Goal: Task Accomplishment & Management: Complete application form

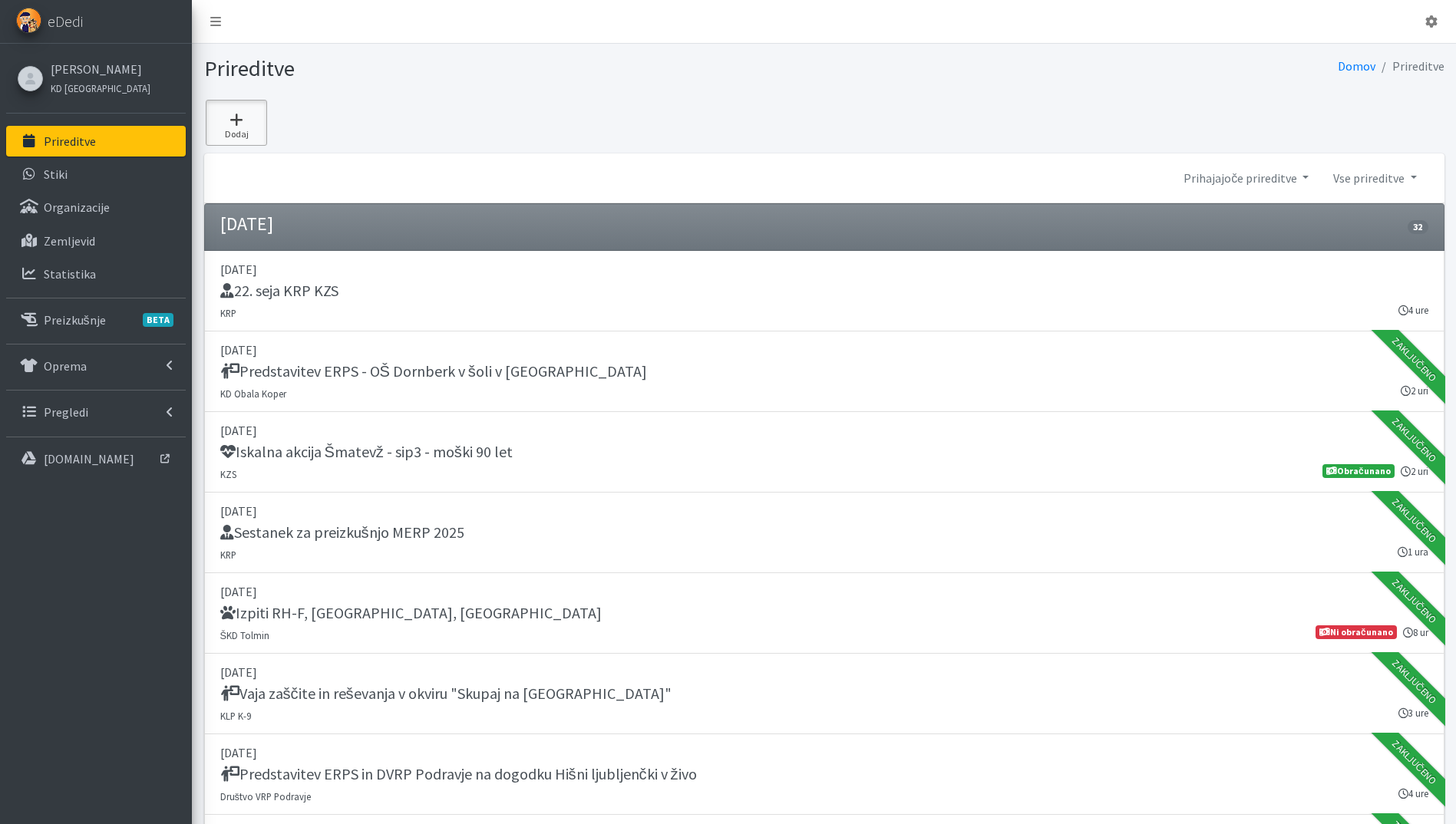
click at [229, 107] on link "Dodaj" at bounding box center [236, 123] width 62 height 46
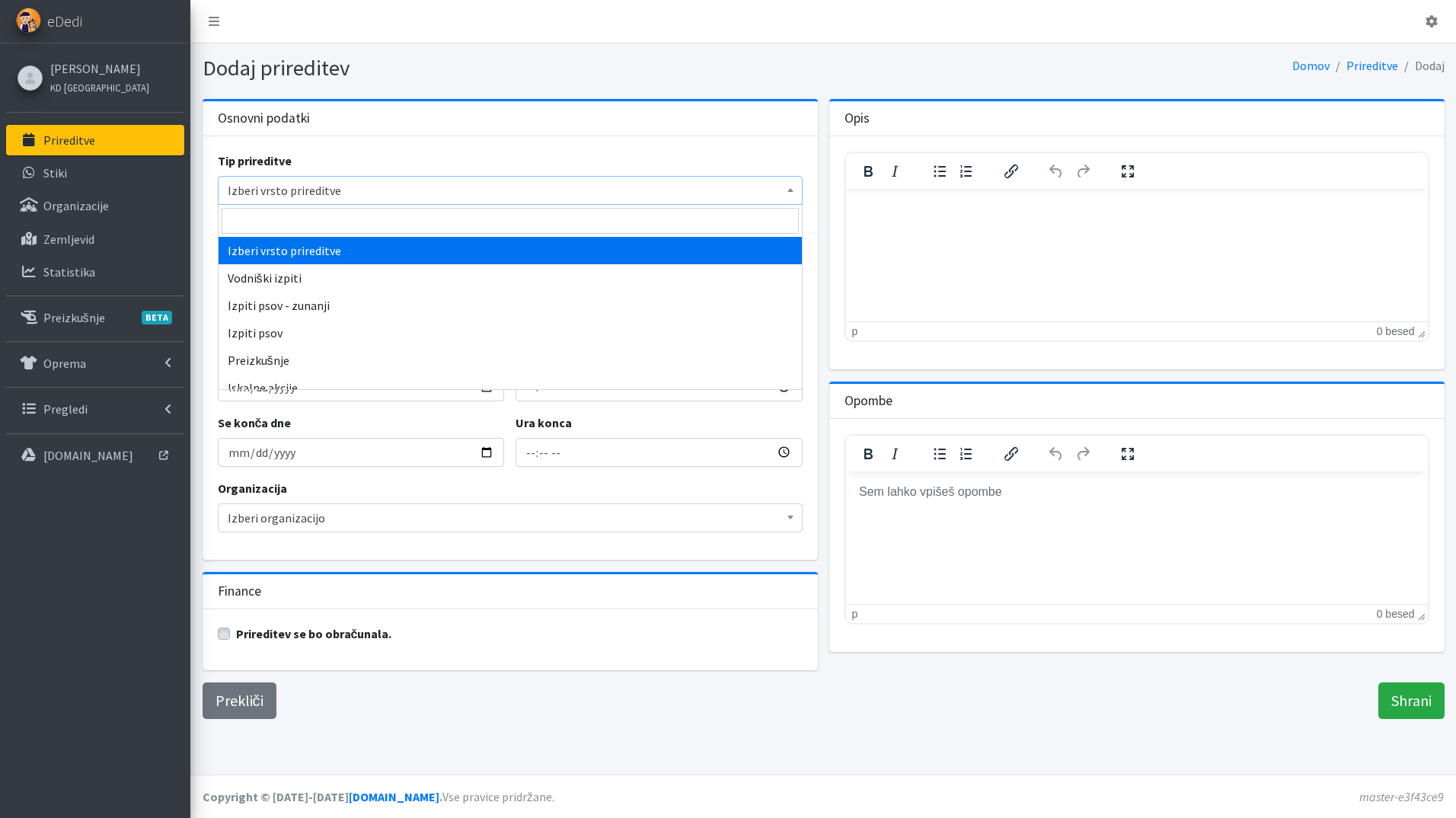
click at [282, 183] on span "Izberi vrsto prireditve" at bounding box center [510, 190] width 565 height 21
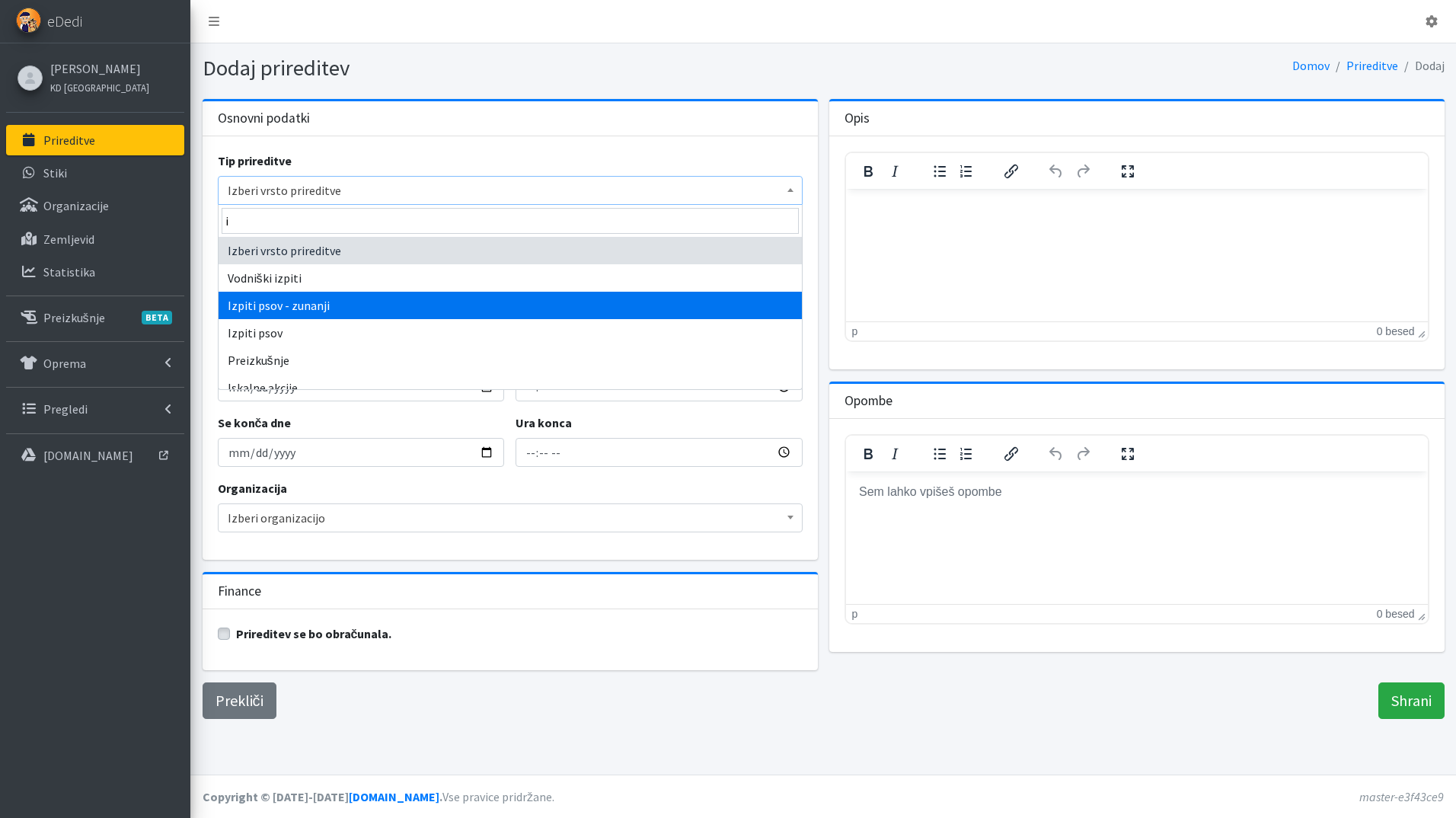
type input "i"
select select "1012"
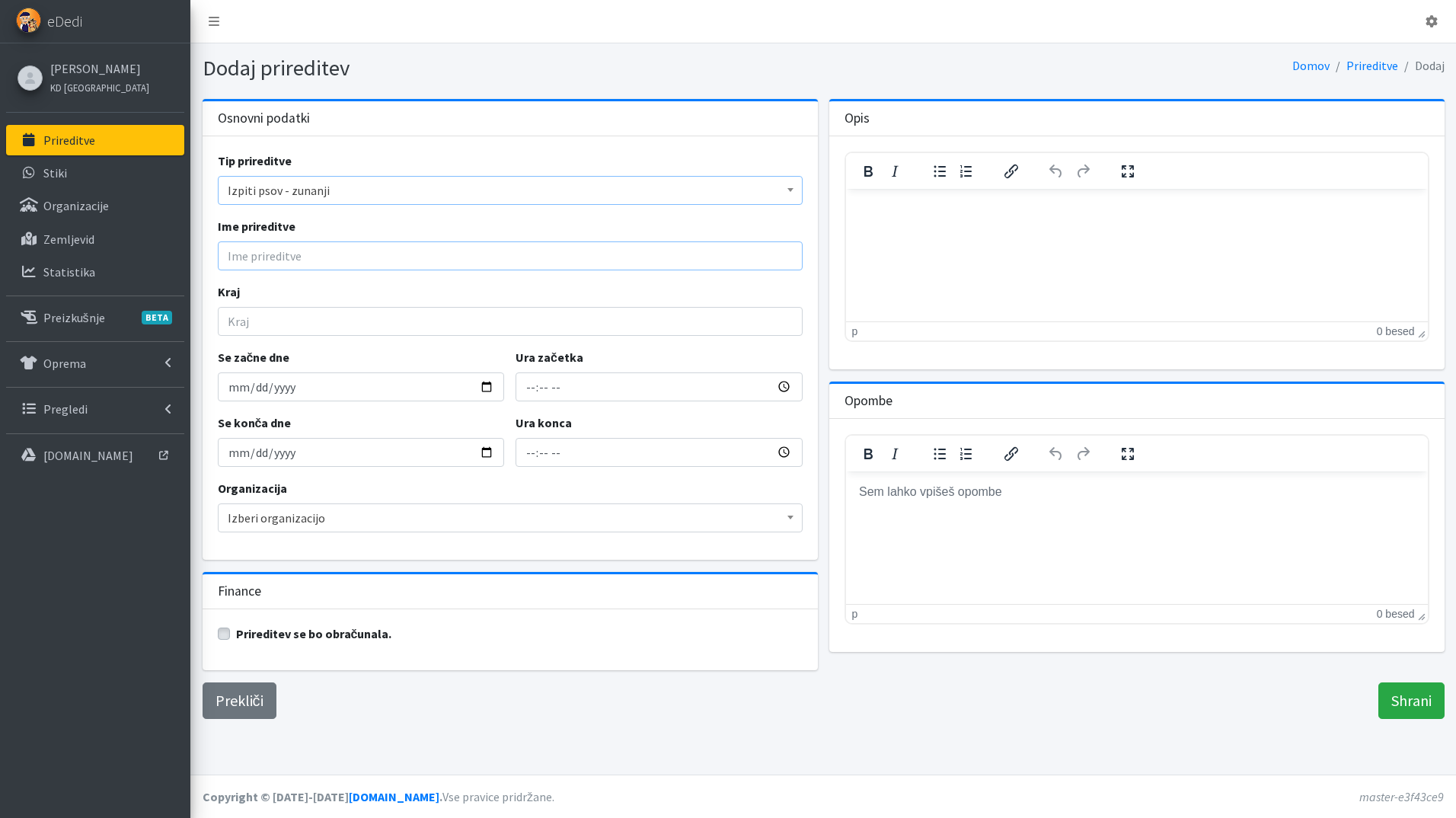
click at [287, 263] on input "Ime prireditve" at bounding box center [511, 255] width 585 height 29
click at [275, 263] on input "Ime prireditve" at bounding box center [511, 255] width 585 height 29
type input "Kürbiskernöl-Cup 2025"
click at [320, 317] on input "Kraj" at bounding box center [511, 321] width 585 height 29
type input "Unterlabill"
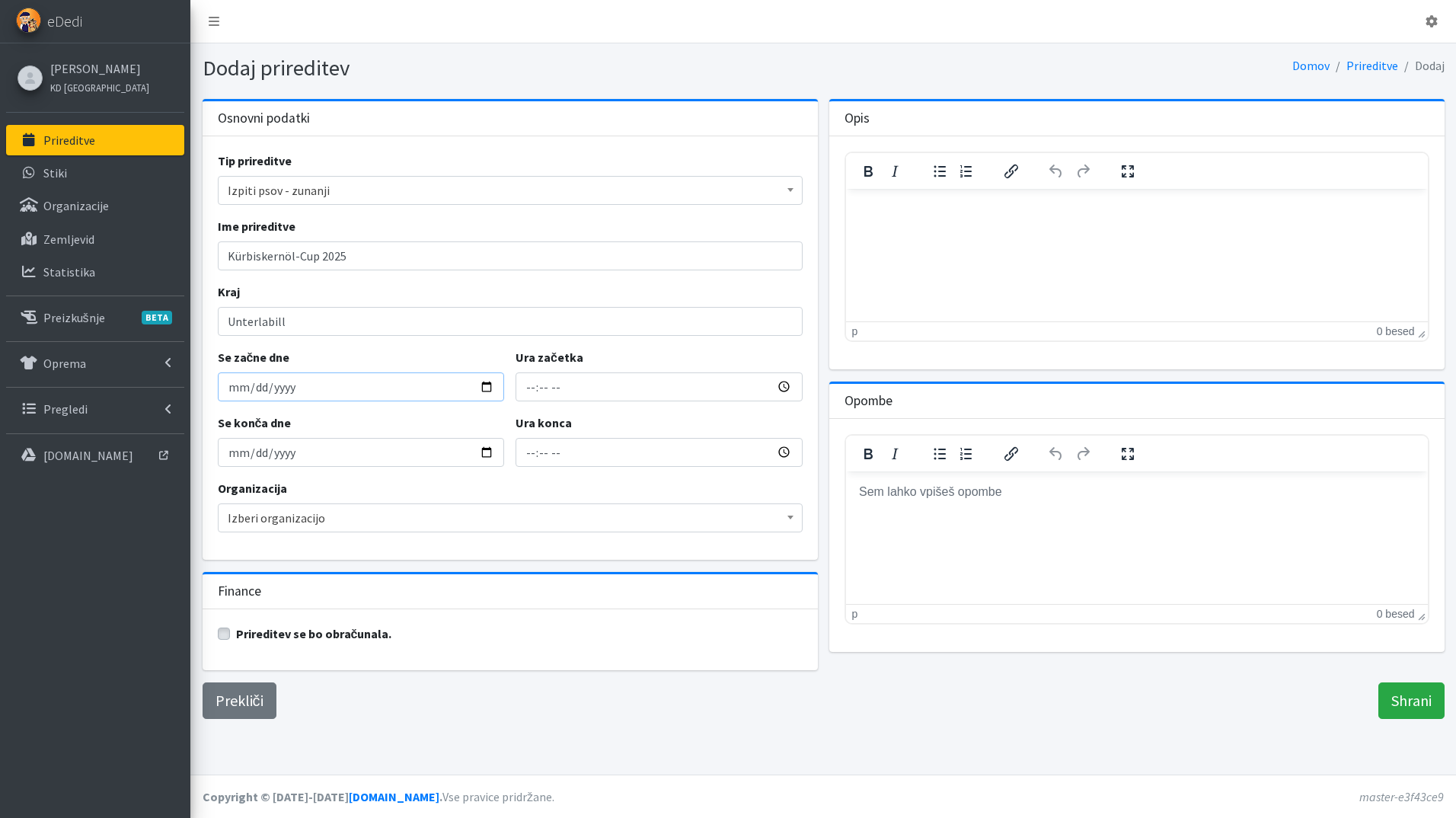
click at [492, 386] on input "Se začne dne" at bounding box center [362, 387] width 287 height 29
type input "2025-10-05"
click at [536, 383] on input "Ura začetka" at bounding box center [659, 387] width 287 height 29
type input "08:00"
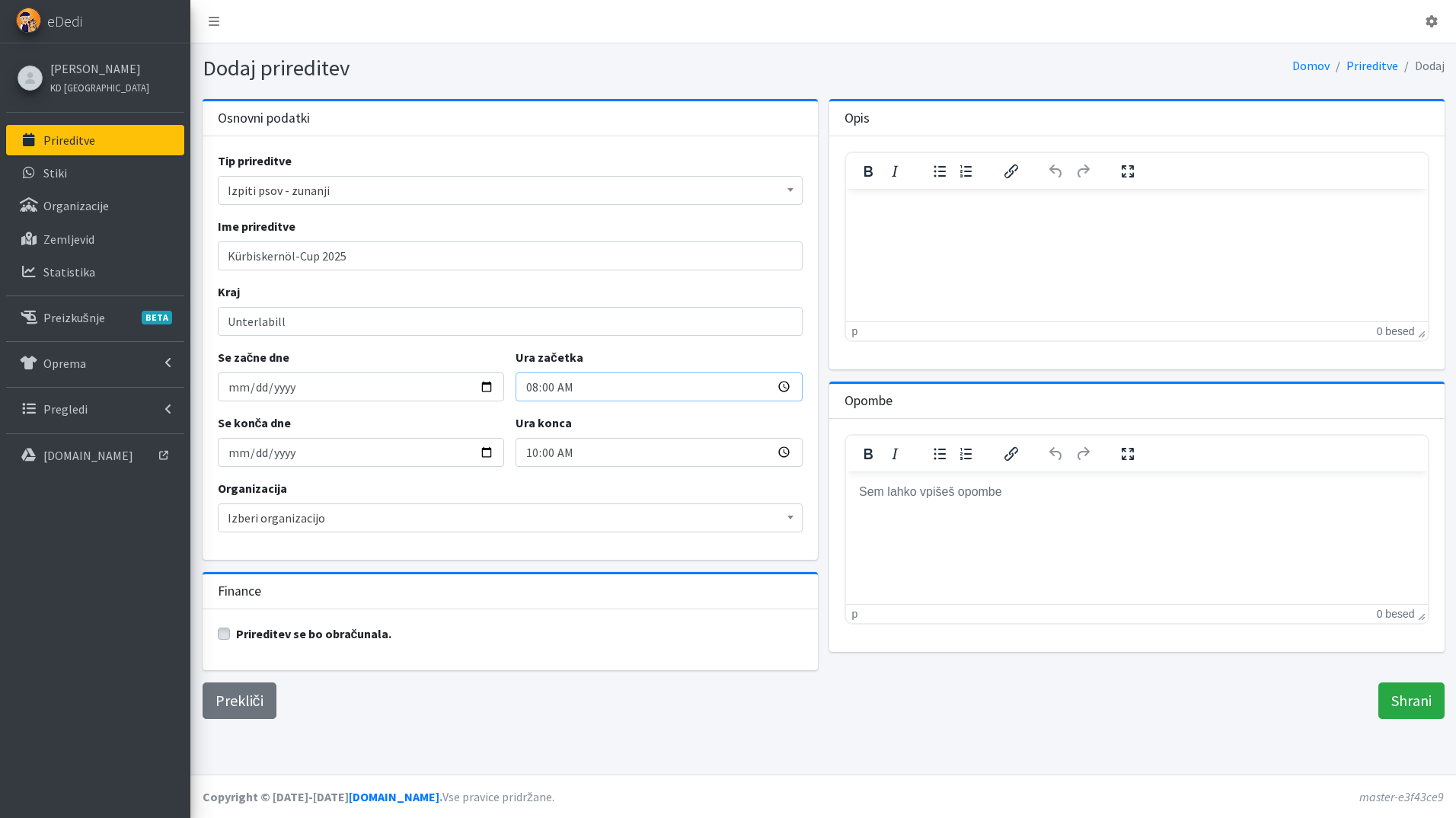
click at [533, 394] on input "08:00" at bounding box center [659, 387] width 287 height 29
click at [524, 458] on input "10:00" at bounding box center [659, 452] width 287 height 29
type input "18:00"
click at [297, 518] on span "Izberi organizacijo" at bounding box center [510, 518] width 565 height 21
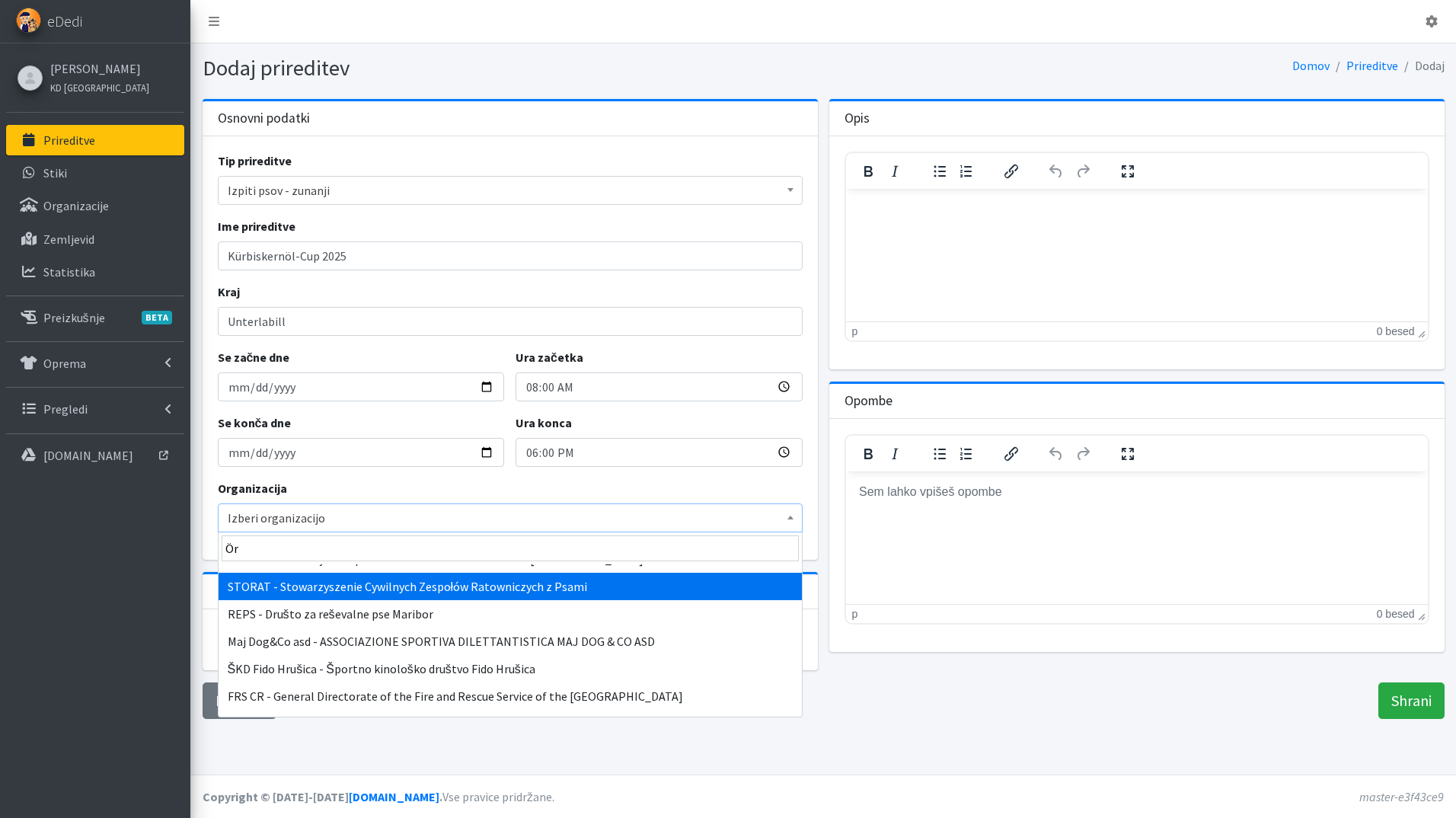
scroll to position [561, 0]
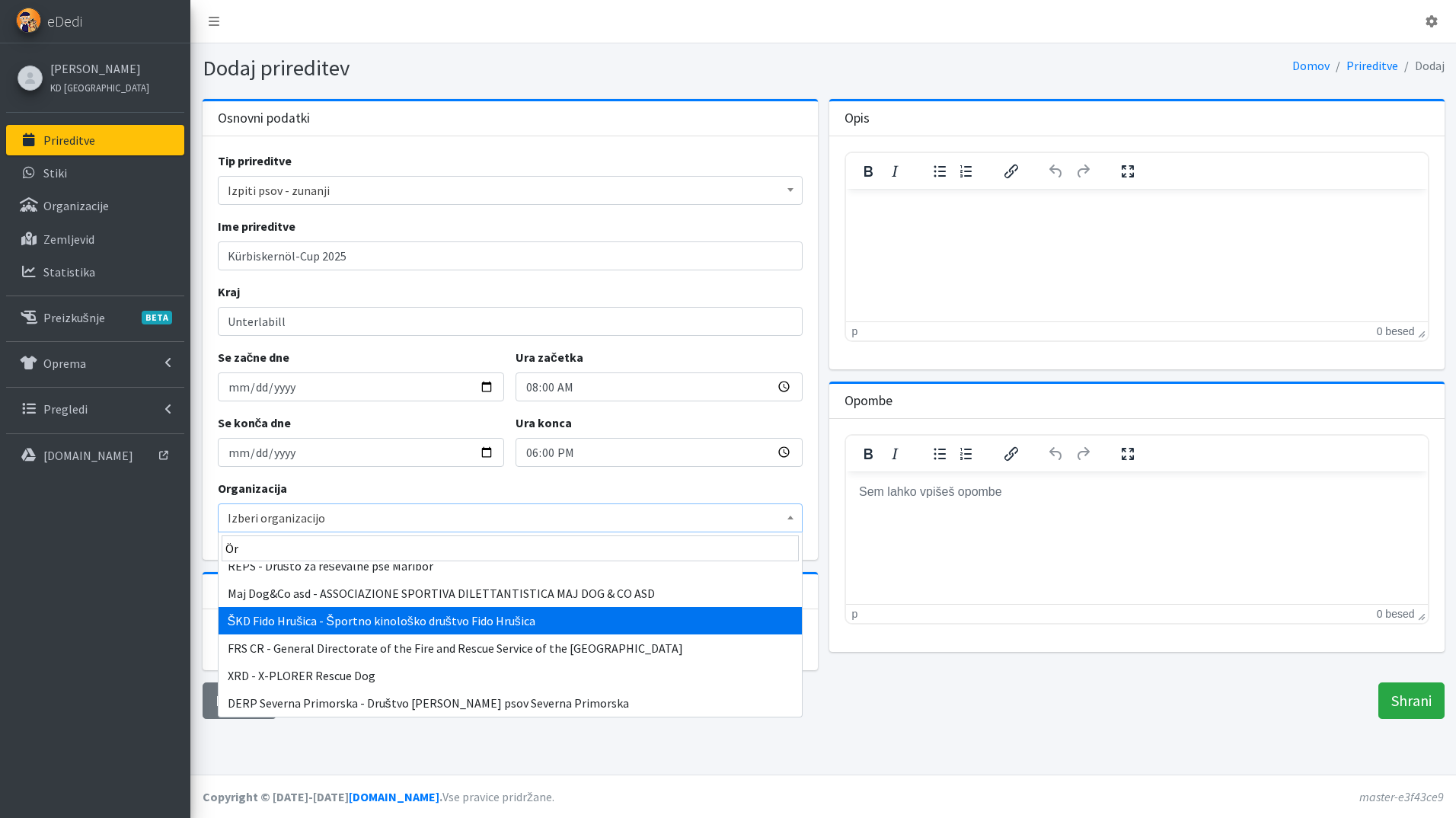
type input "Ör"
click at [1057, 649] on div "p 0 besed" at bounding box center [1137, 536] width 615 height 233
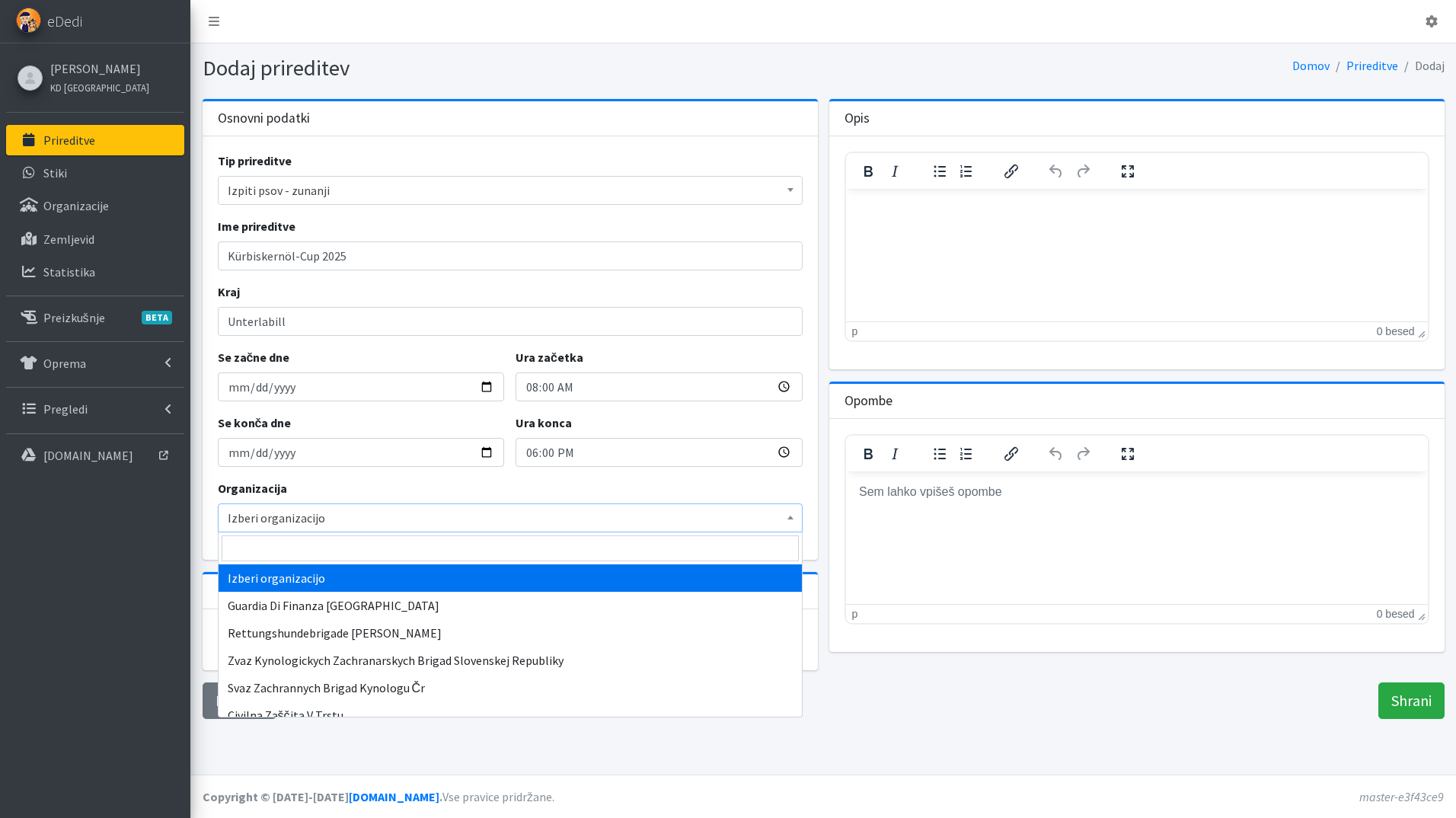
click at [423, 519] on span "Izberi organizacijo" at bounding box center [510, 518] width 565 height 21
type input "k"
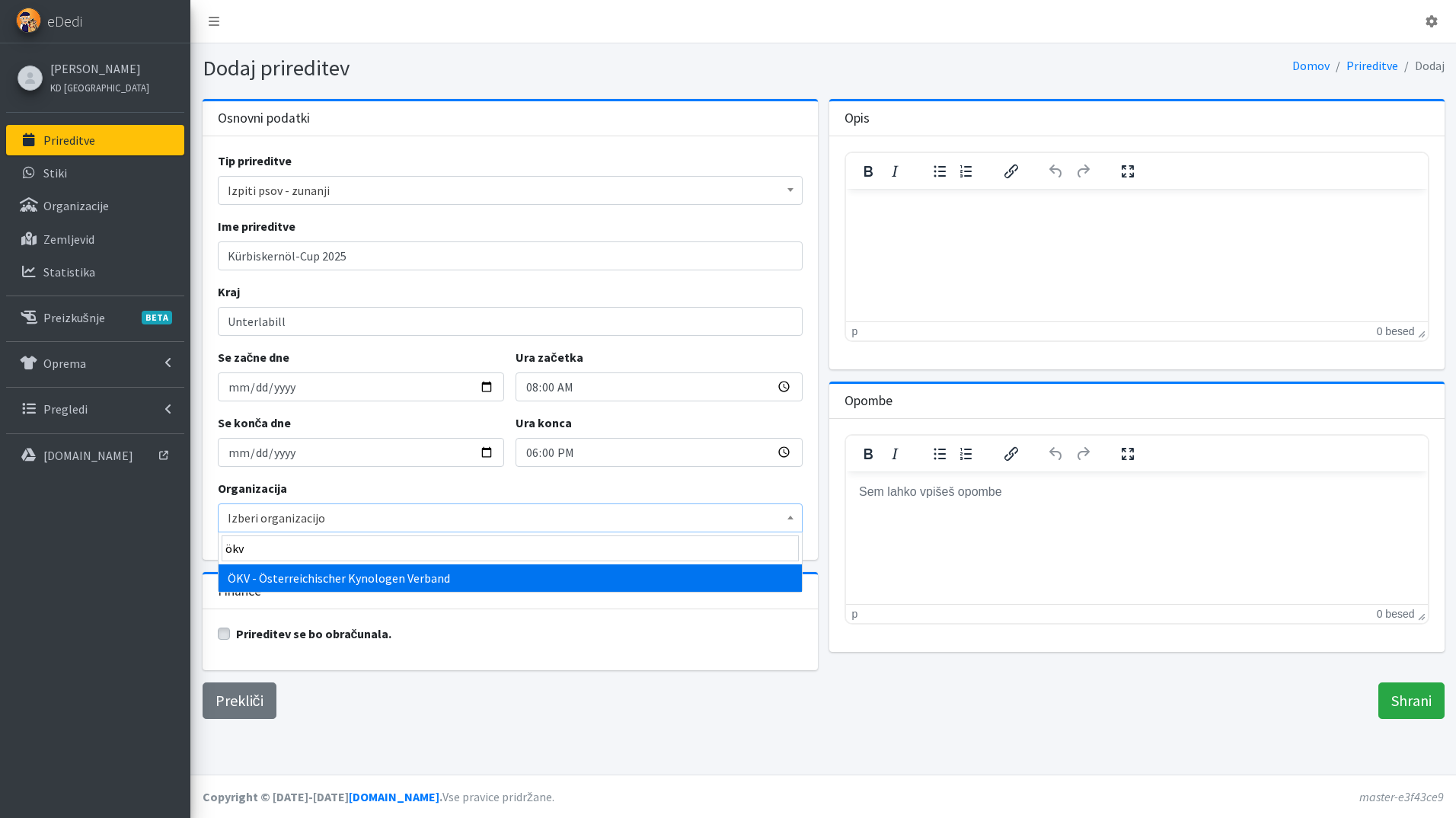
type input "ökv"
select select "1093"
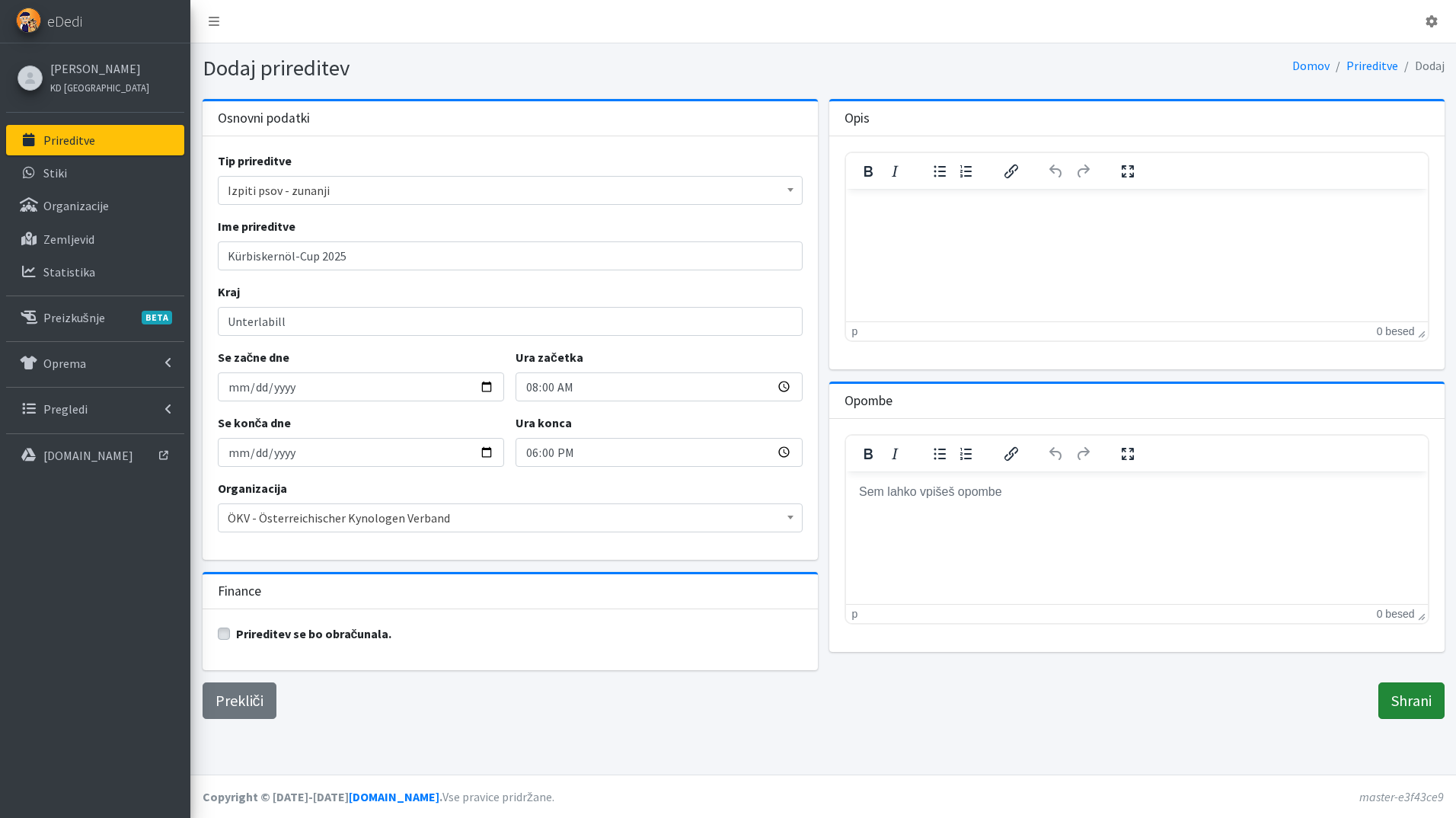
click at [1408, 697] on input "Shrani" at bounding box center [1412, 701] width 67 height 36
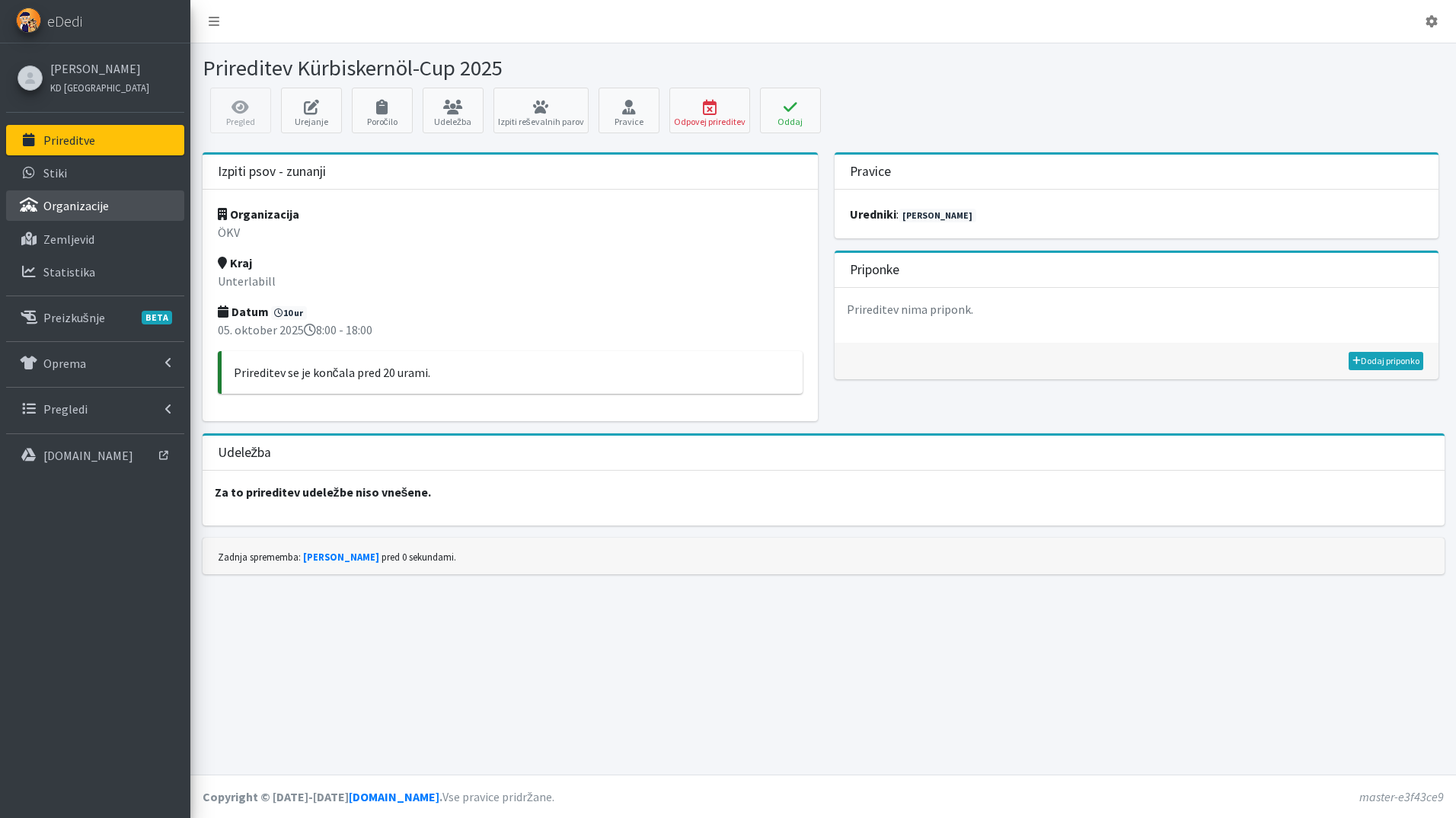
click at [70, 217] on link "Organizacije" at bounding box center [95, 205] width 178 height 30
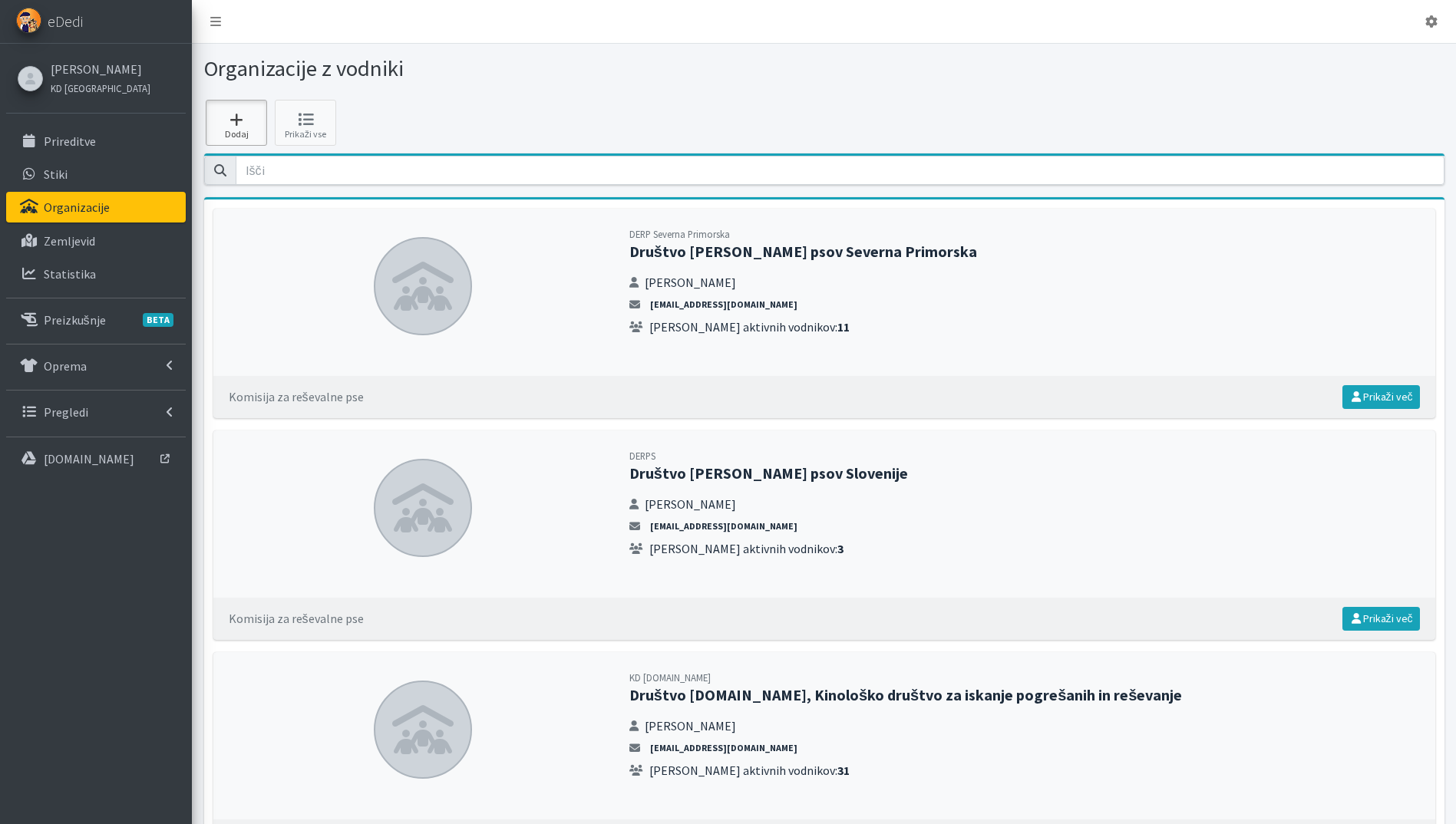
click at [238, 116] on icon at bounding box center [236, 119] width 52 height 15
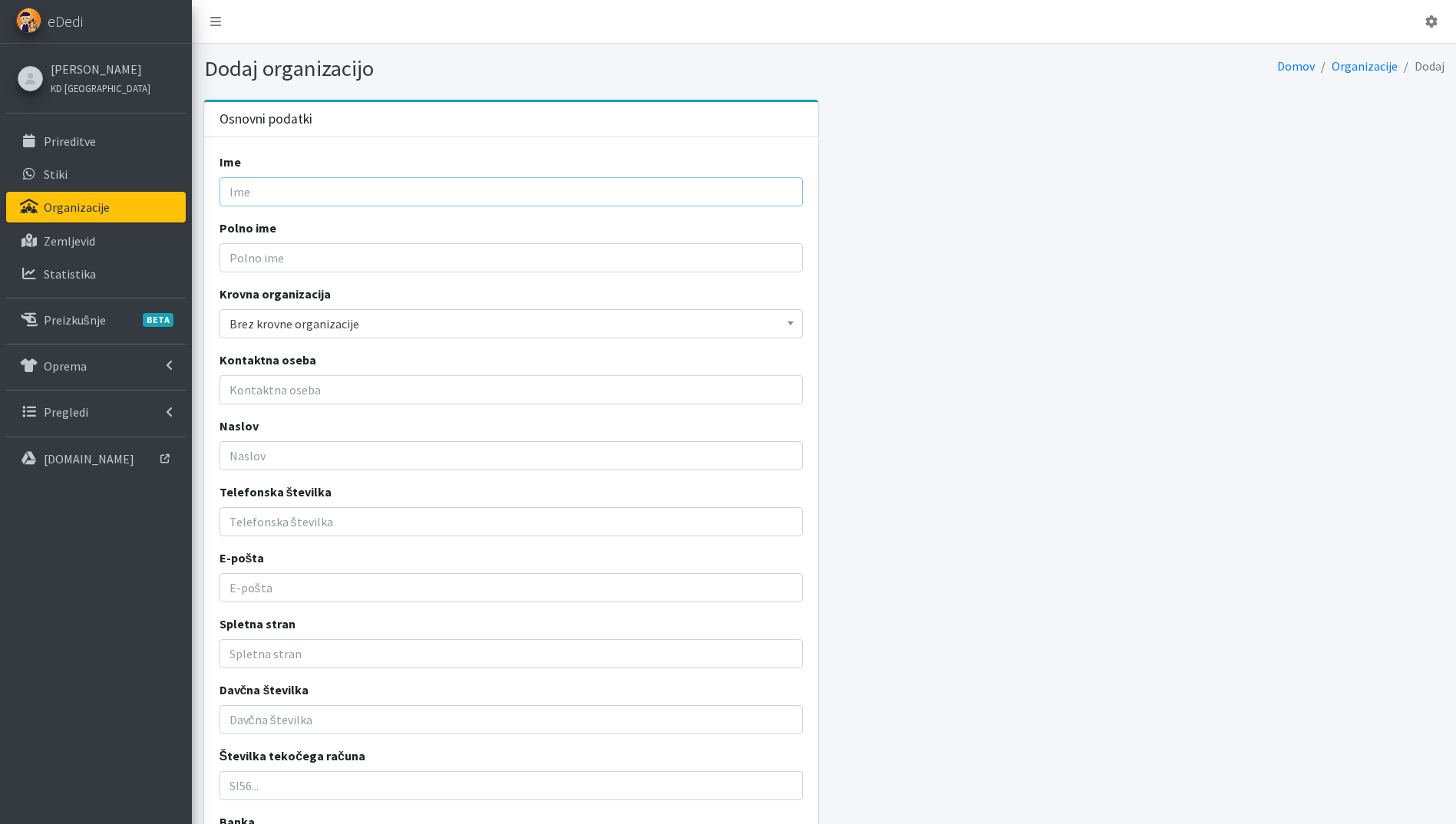
click at [310, 197] on input "Ime" at bounding box center [511, 192] width 584 height 29
drag, startPoint x: 417, startPoint y: 196, endPoint x: 94, endPoint y: 158, distance: 325.2
click at [94, 158] on div "Odjavi se eDedi Katja Skulj KD Ljubljana Psi" at bounding box center [728, 545] width 1456 height 1090
type input "Österreichische Rassehunde Verein"
drag, startPoint x: 348, startPoint y: 261, endPoint x: 328, endPoint y: 240, distance: 29.0
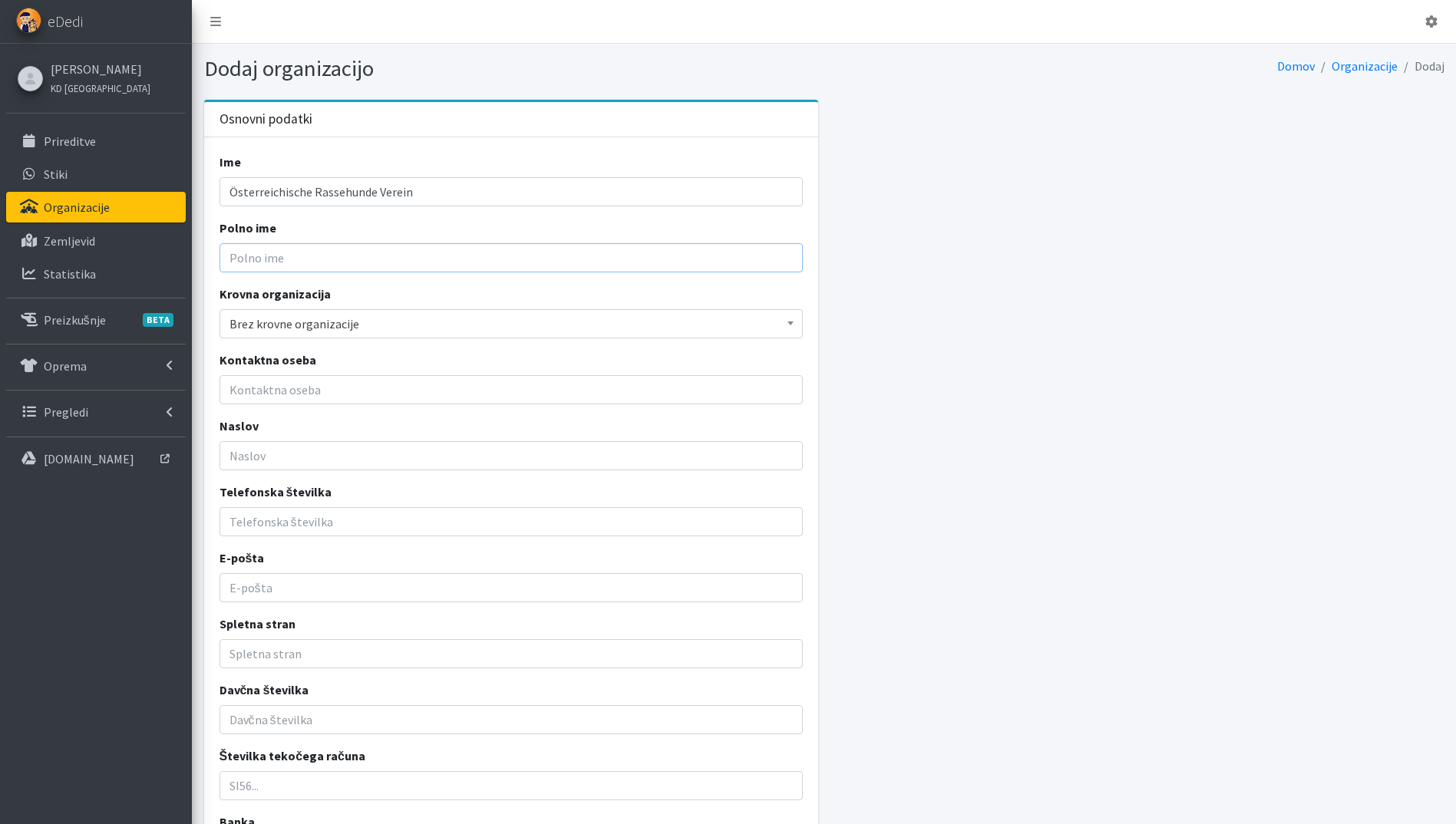
click at [348, 261] on input "Polno ime" at bounding box center [511, 257] width 584 height 29
paste input "Österreichische Rassehunde Verein"
type input "Österreichische Rassehunde Verein"
click at [295, 184] on input "Österreichische Rassehunde Verein" at bounding box center [511, 192] width 584 height 29
drag, startPoint x: 47, startPoint y: 172, endPoint x: 32, endPoint y: 172, distance: 15.0
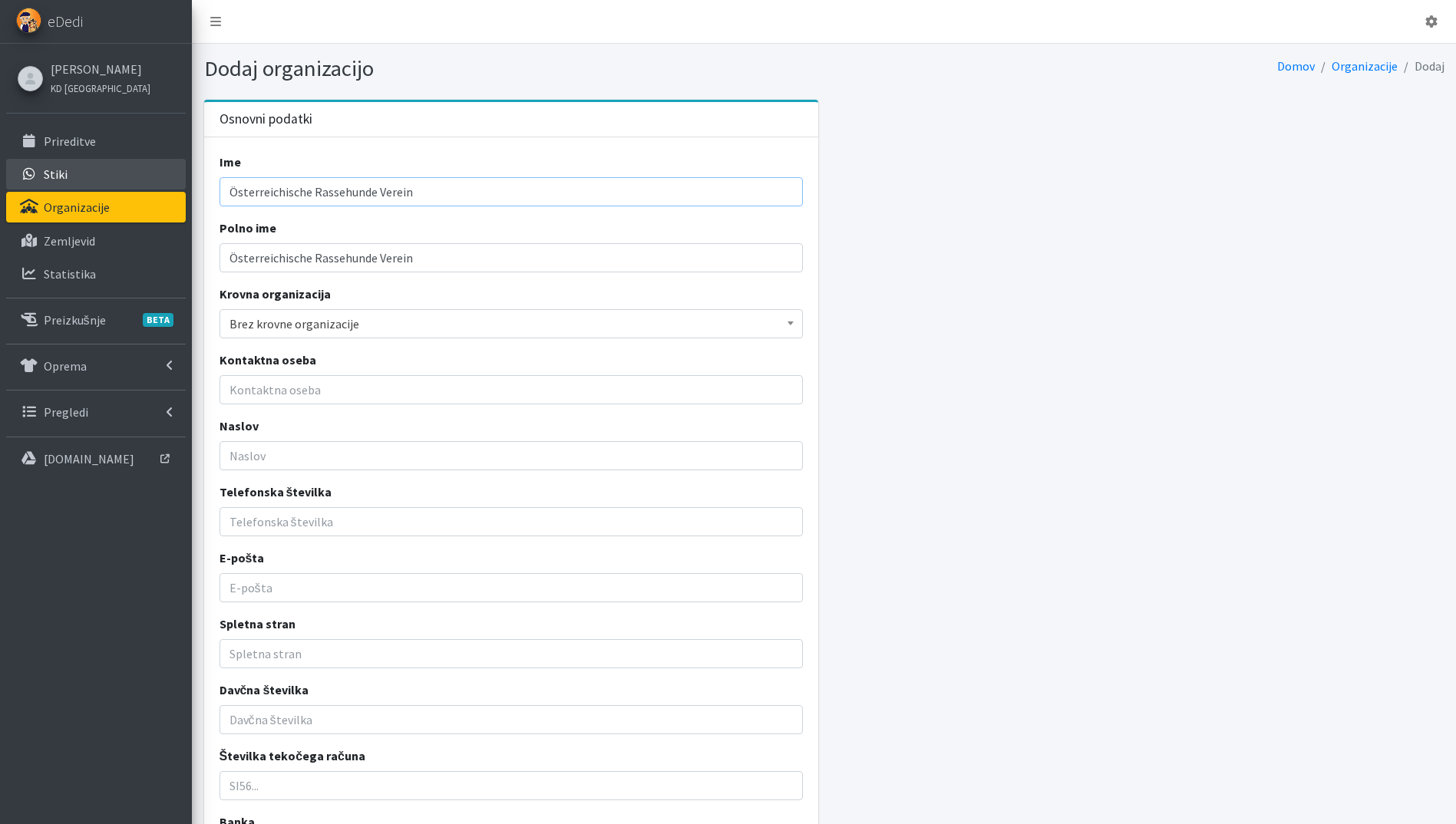
click at [32, 172] on div "Odjavi se eDedi Katja Skulj KD Ljubljana Psi" at bounding box center [728, 545] width 1456 height 1090
type input "o"
type input "ÖRV"
drag, startPoint x: 306, startPoint y: 324, endPoint x: 308, endPoint y: 337, distance: 13.2
click at [304, 337] on span "Brez krovne organizacije" at bounding box center [511, 324] width 584 height 29
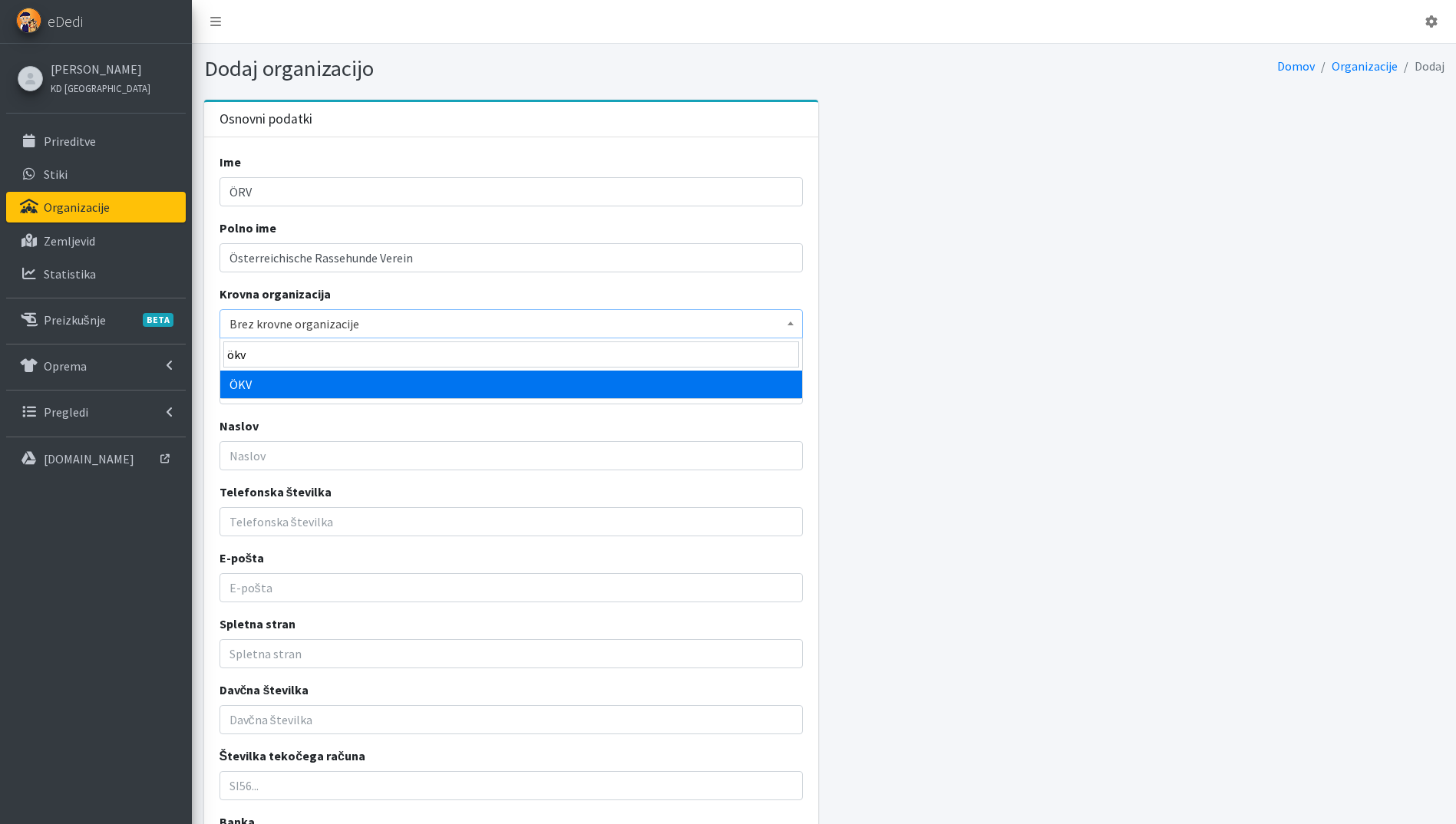
type input "ökv"
select select "1093"
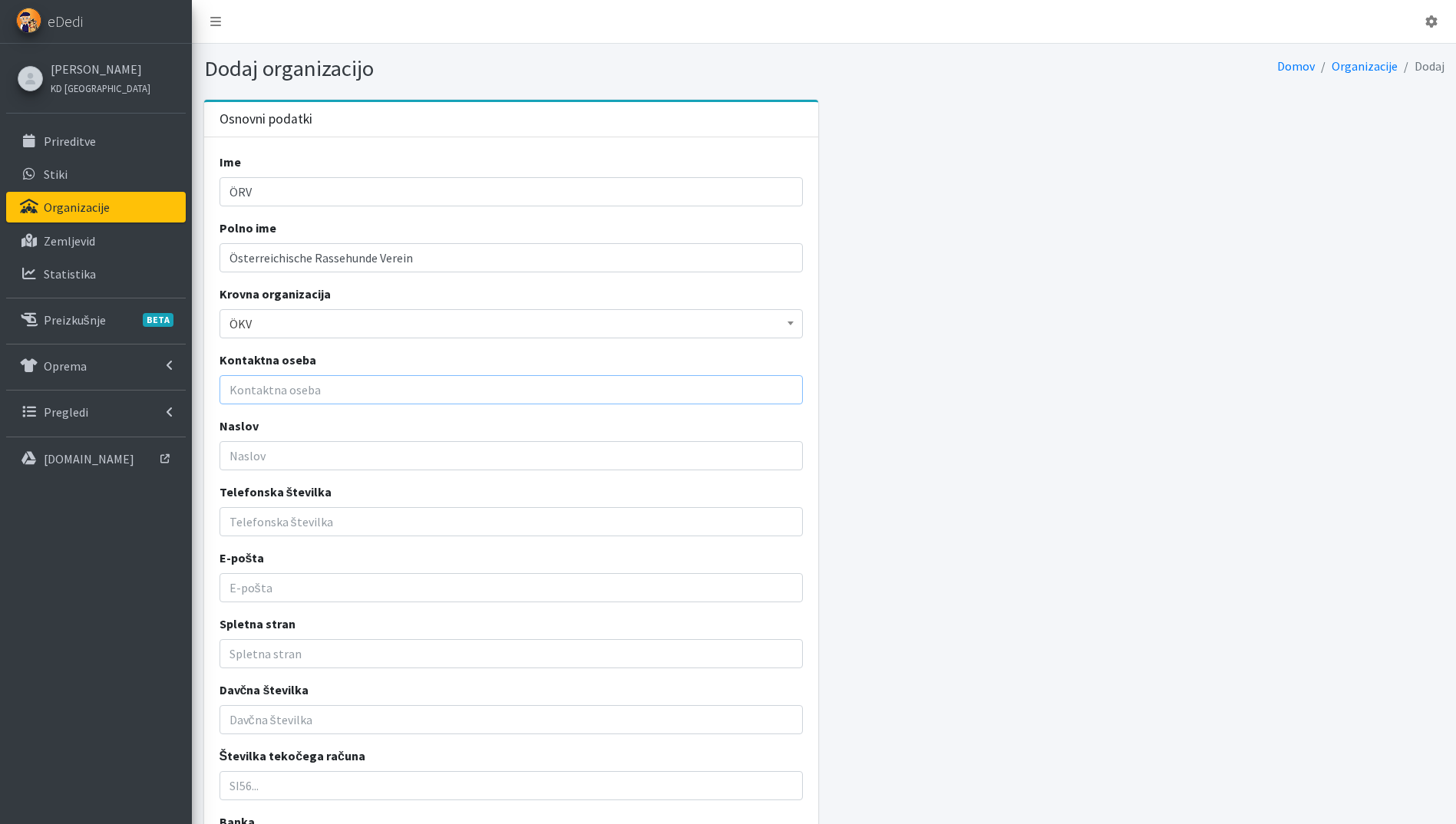
click at [316, 392] on input "Kontaktna oseba" at bounding box center [511, 390] width 584 height 29
drag, startPoint x: 314, startPoint y: 391, endPoint x: 319, endPoint y: 384, distance: 8.6
click at [314, 391] on input "Kontaktna oseba" at bounding box center [511, 390] width 584 height 29
paste input "Erich Gössinger"
type input "Erich Gössinger"
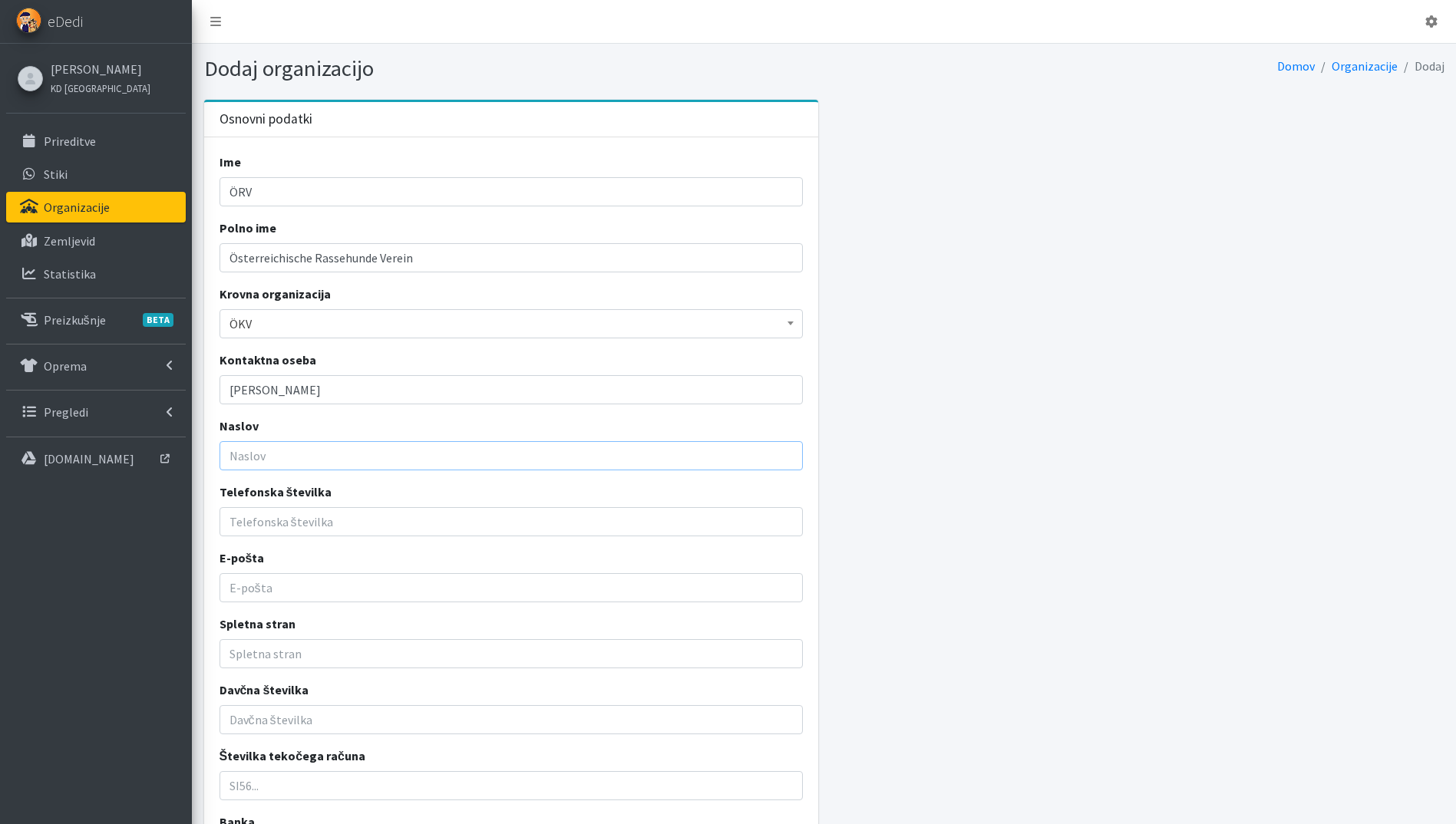
click at [251, 455] on input "Naslov" at bounding box center [511, 456] width 584 height 29
click at [291, 593] on input "E-pošta" at bounding box center [511, 587] width 584 height 29
paste input "office@hunde-oerv.at"
type input "office@hunde-oerv.at"
click at [302, 650] on input "Spletna stran" at bounding box center [511, 654] width 584 height 29
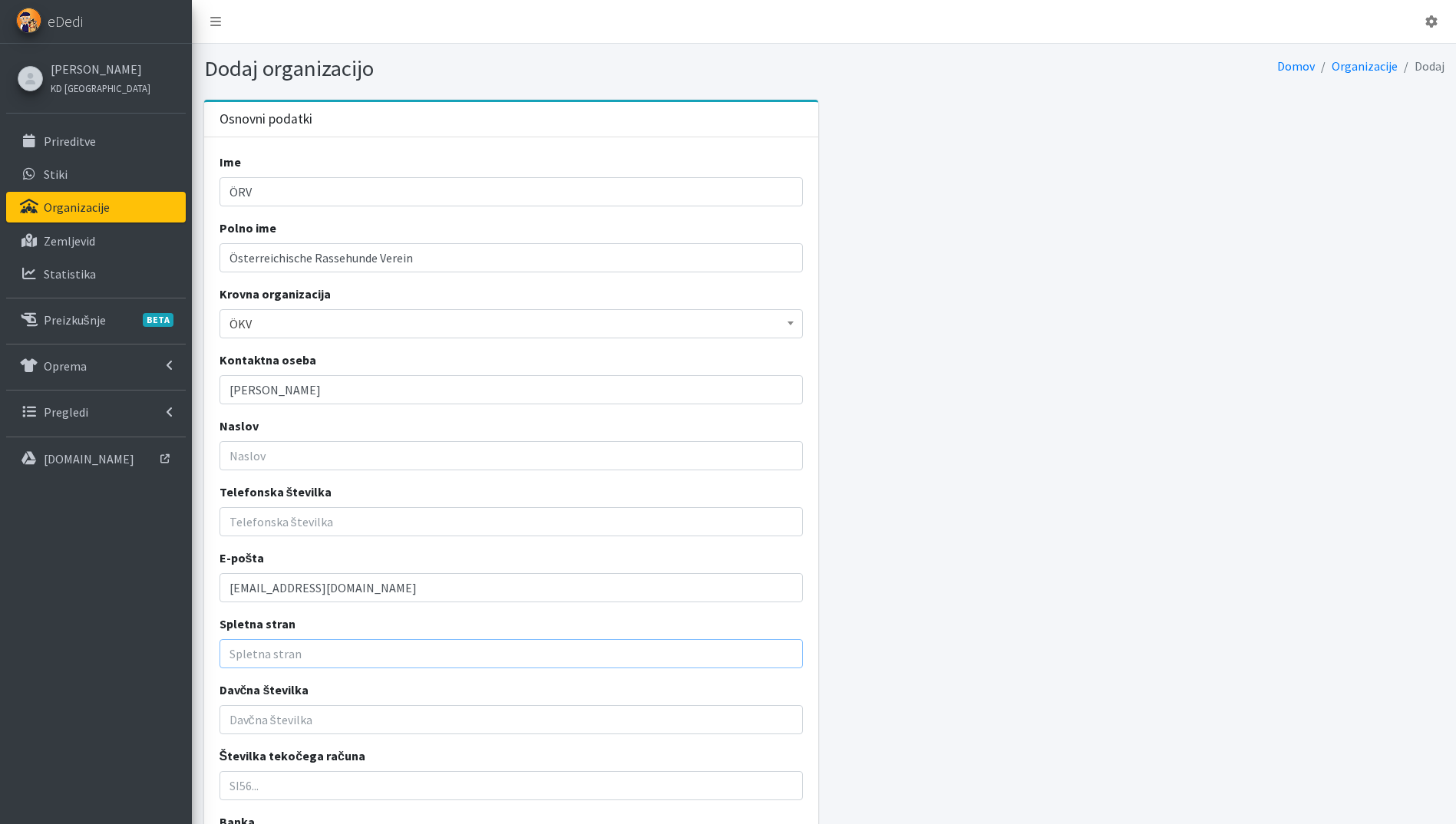
paste input "https://www.hunde-oerv.at/"
type input "https://www.hunde-oerv.at/"
click at [295, 527] on input "Telefonska številka" at bounding box center [511, 522] width 584 height 29
paste input "+43670/2052359"
click at [268, 525] on input "+43670/2052359" at bounding box center [511, 522] width 584 height 29
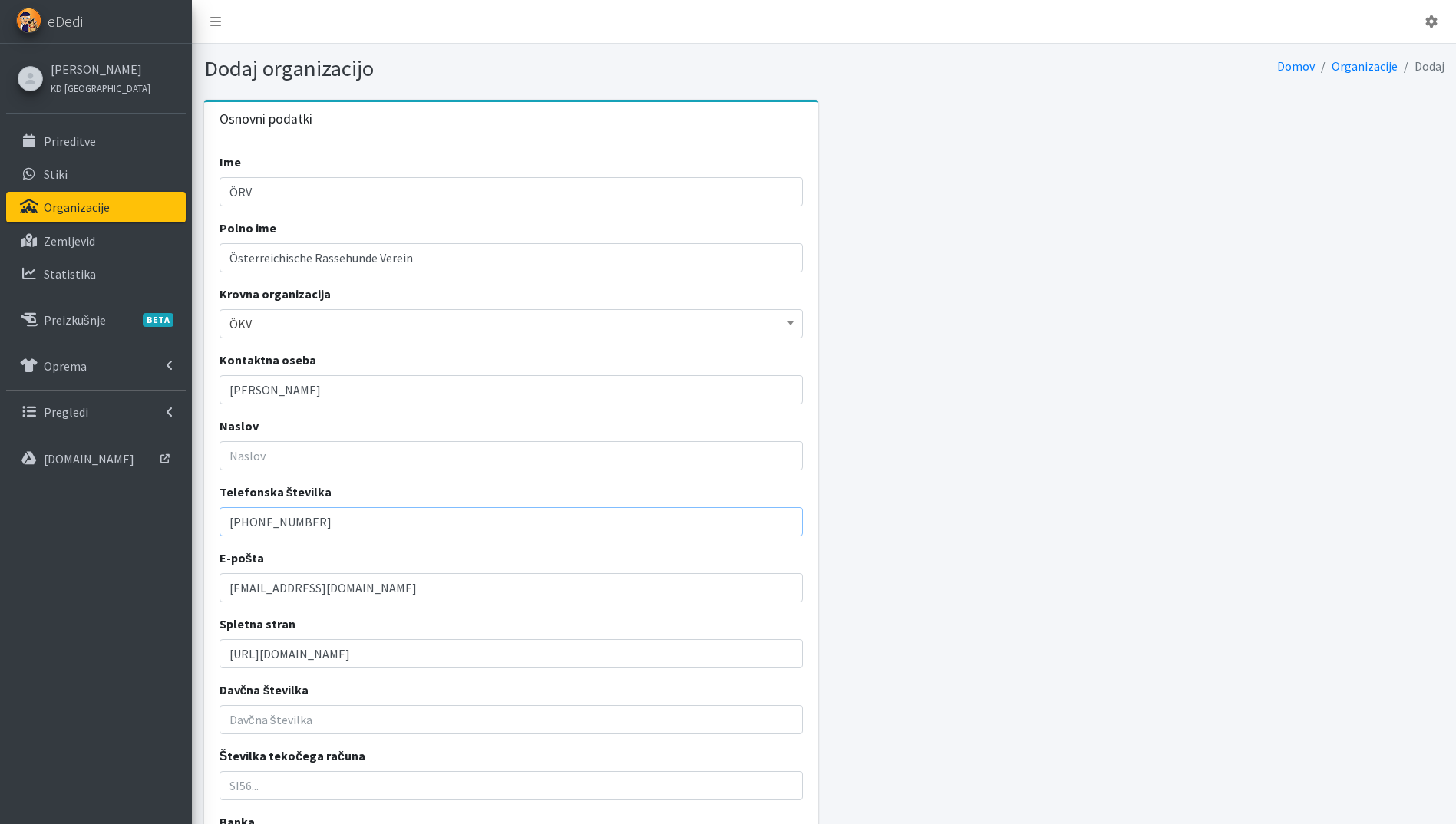
type input "+436702052359"
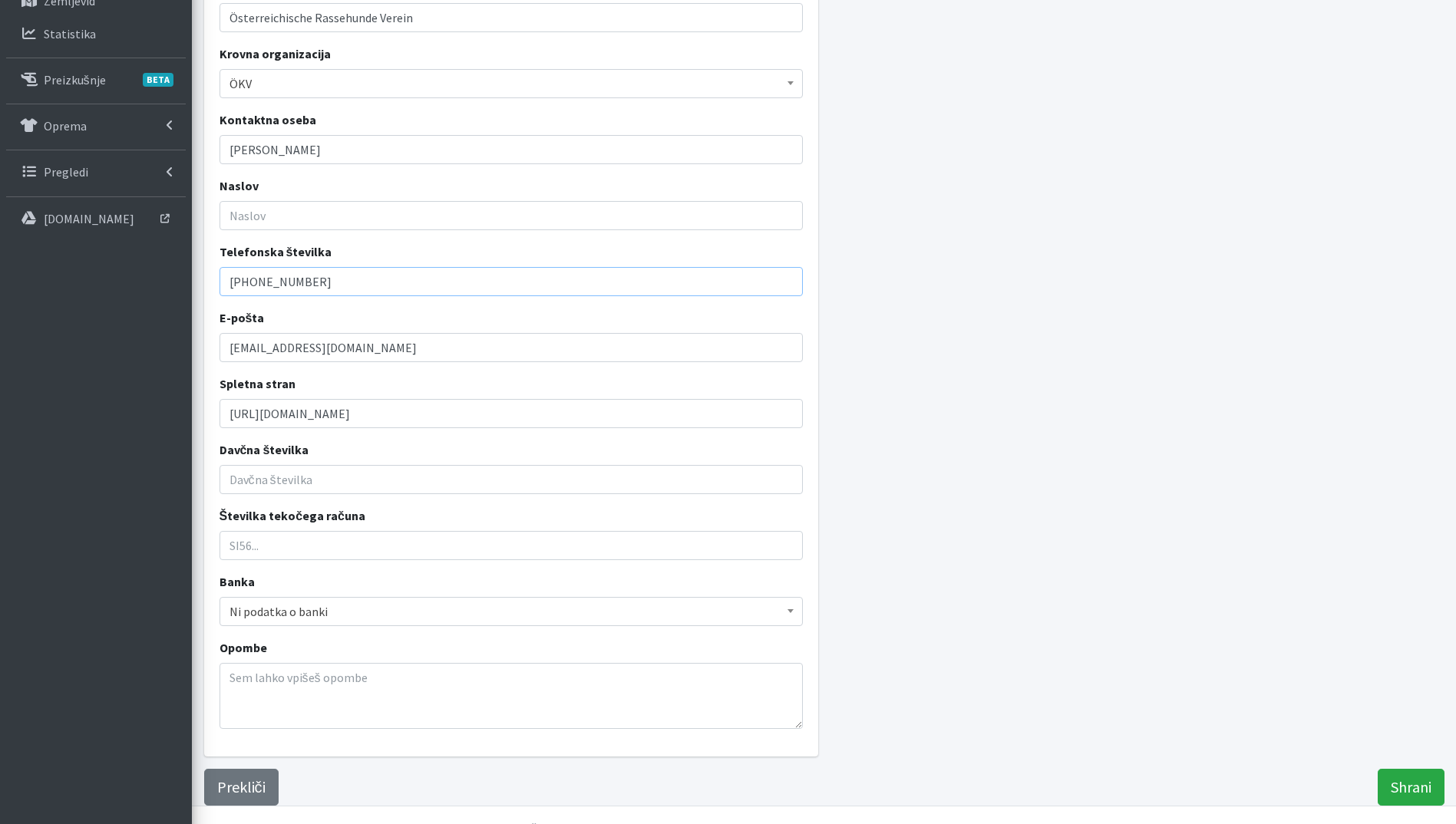
scroll to position [265, 0]
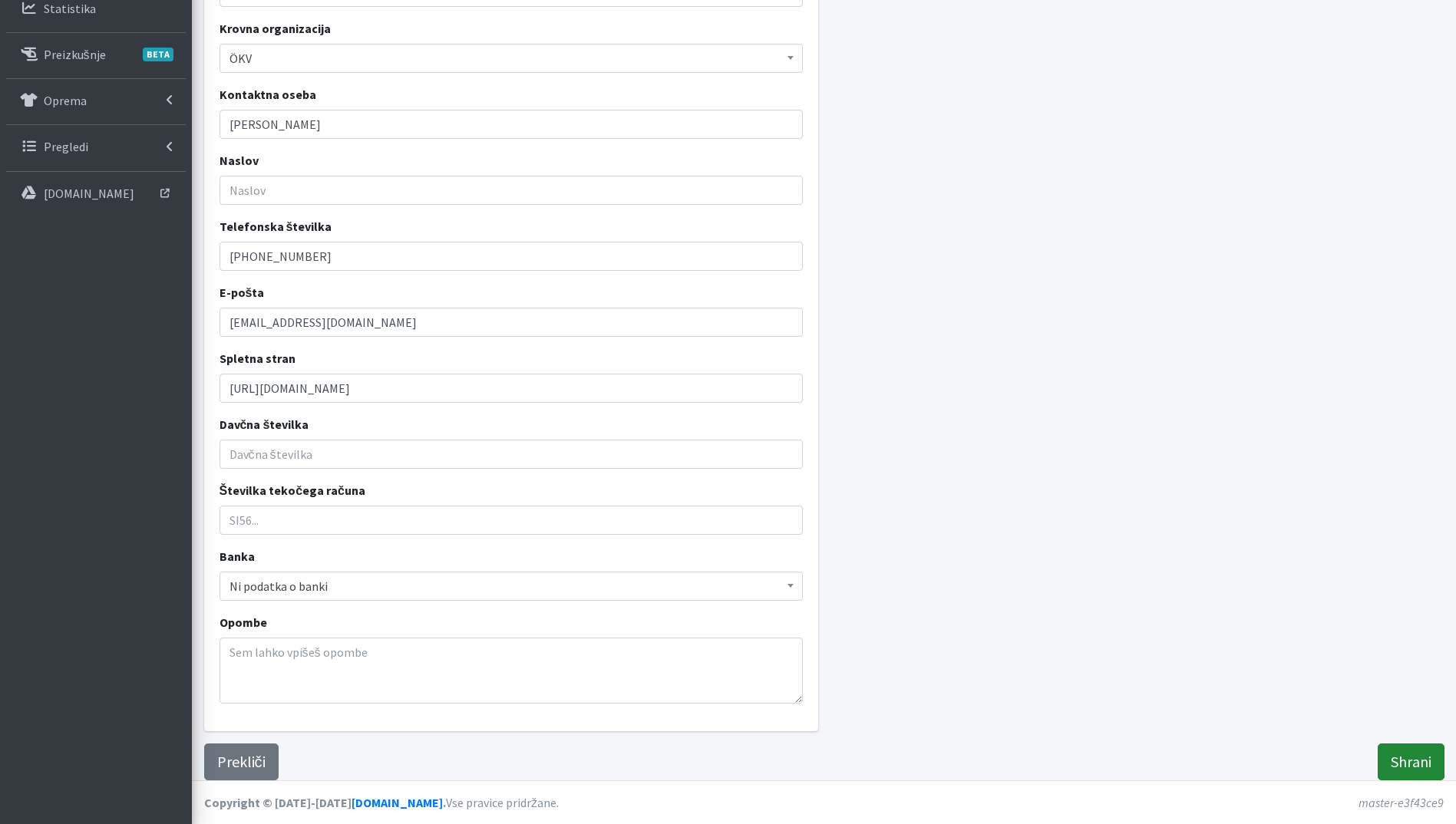
click at [1406, 773] on input "Shrani" at bounding box center [1411, 762] width 67 height 37
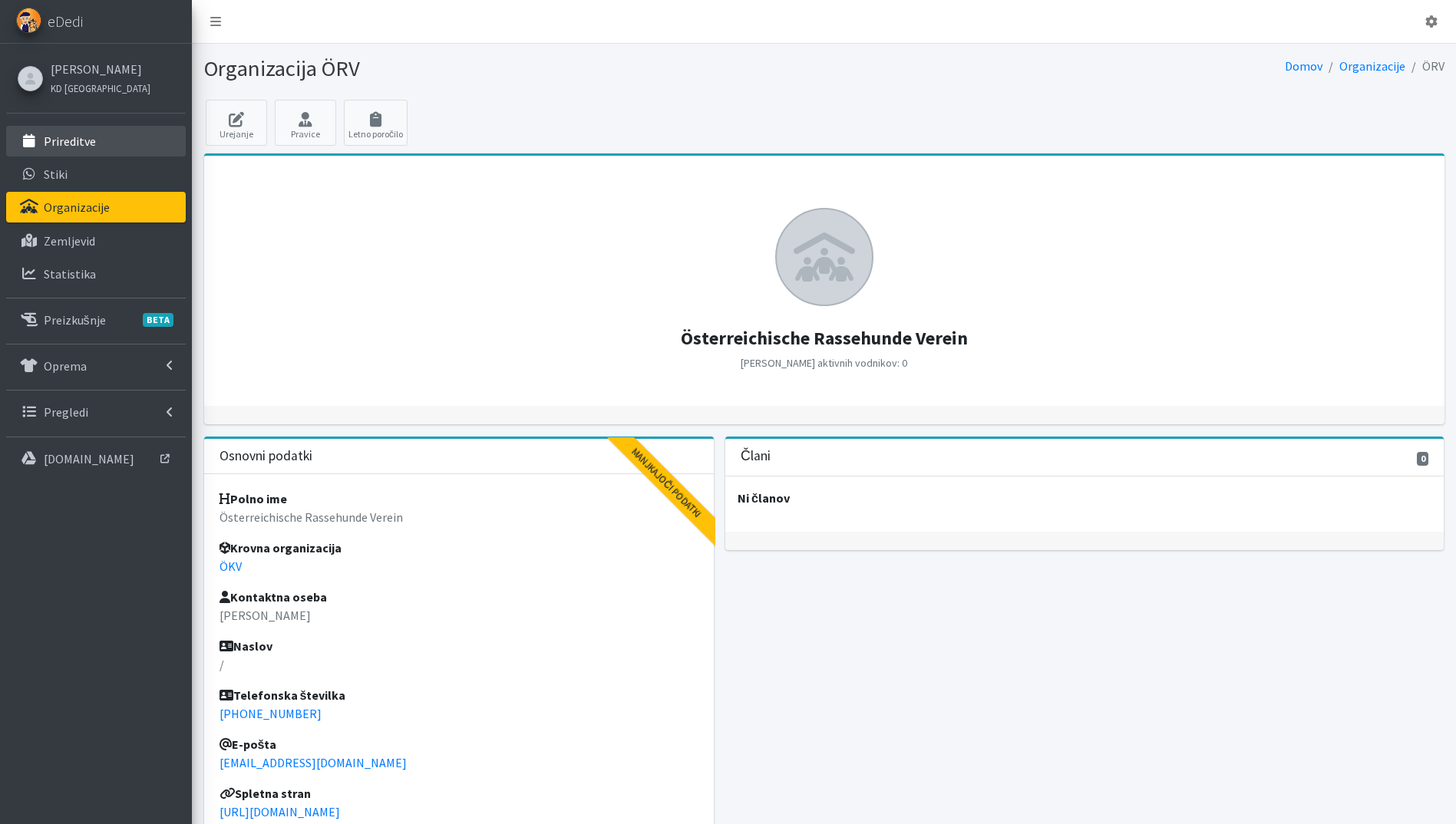
click at [82, 149] on link "Prireditve" at bounding box center [96, 141] width 180 height 30
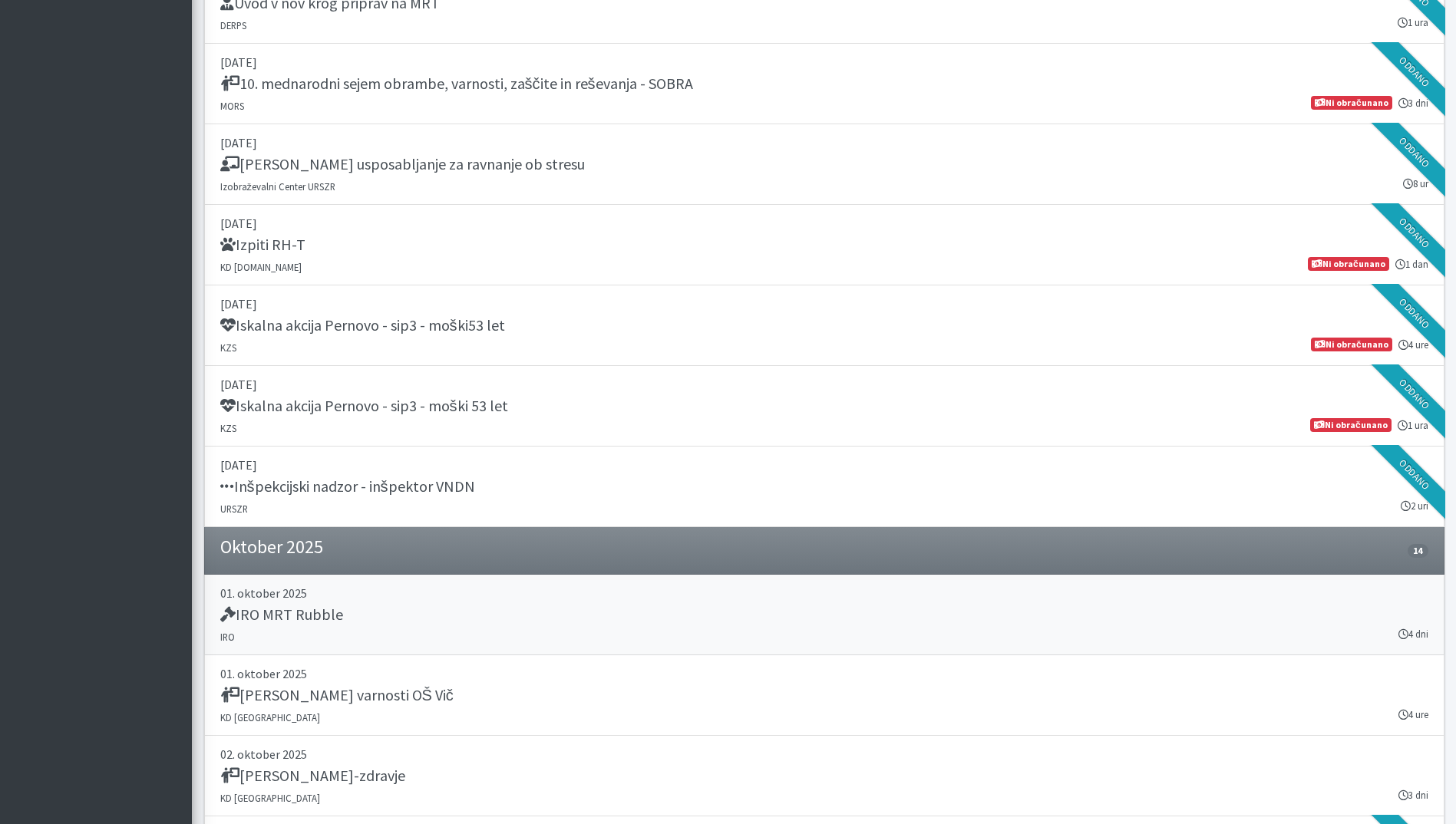
scroll to position [2763, 0]
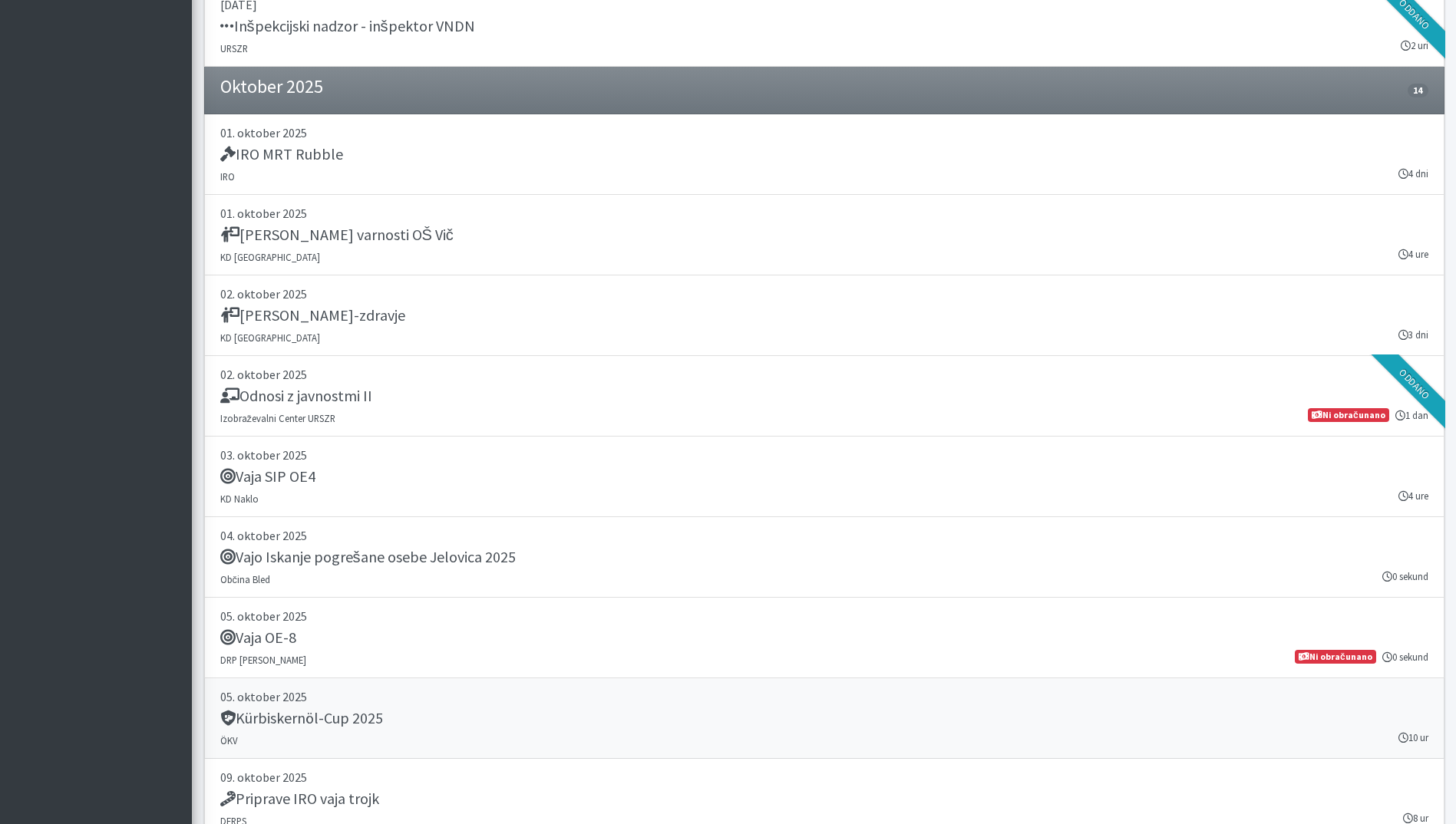
click at [456, 719] on div "Kürbiskernöl-Cup 2025" at bounding box center [825, 719] width 1208 height 22
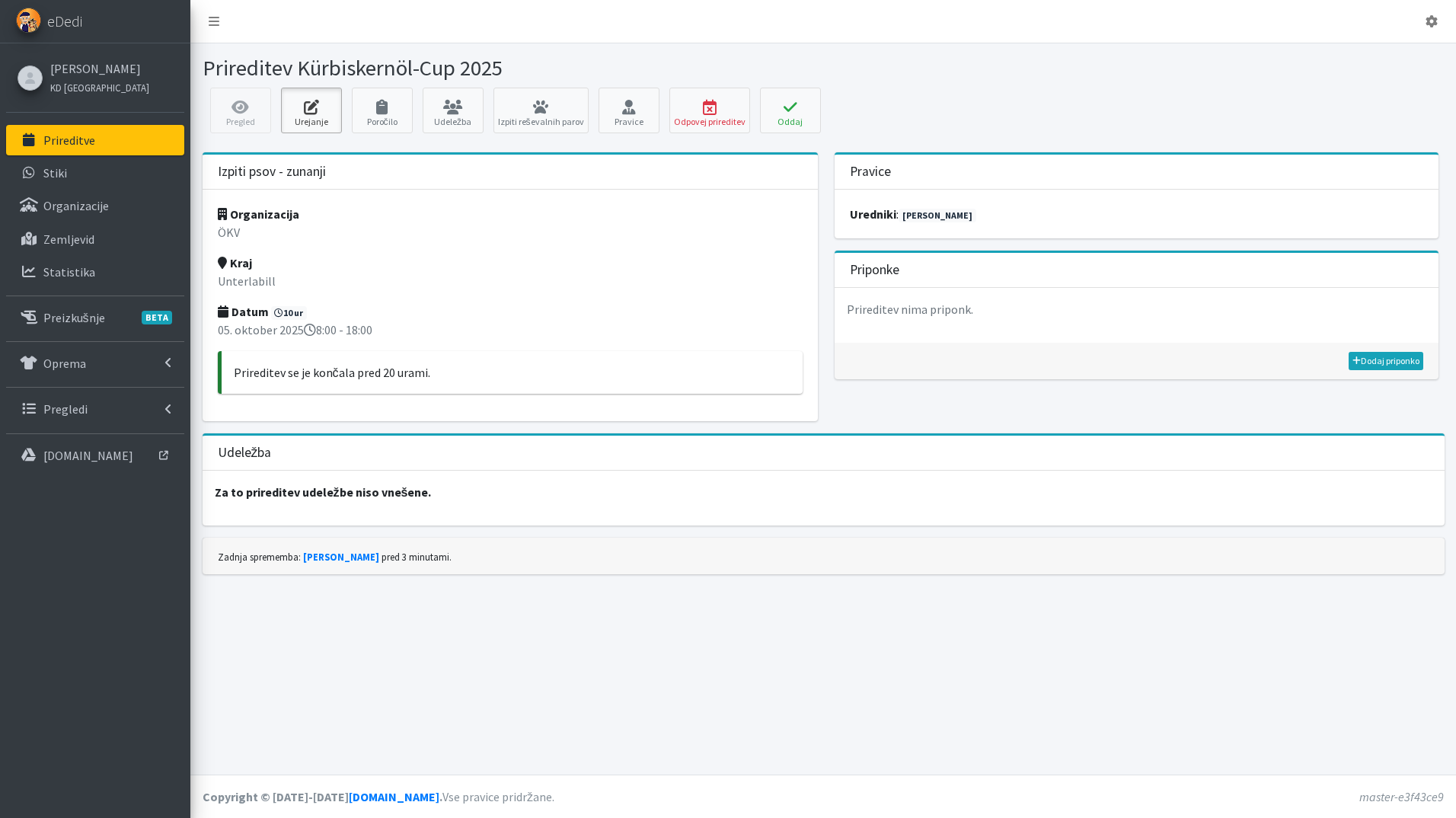
click at [318, 104] on icon at bounding box center [311, 107] width 52 height 15
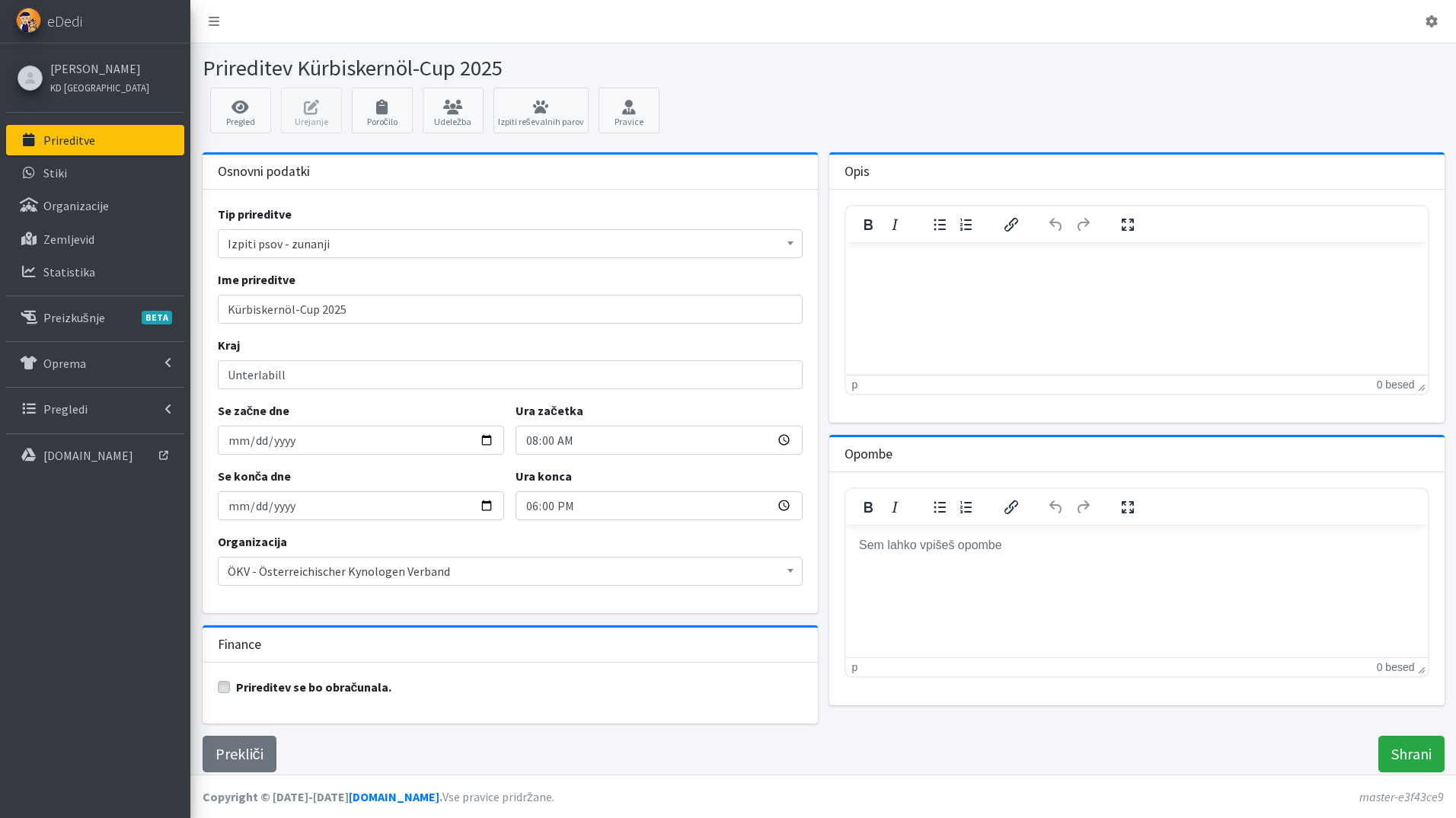
click at [797, 570] on span at bounding box center [790, 570] width 15 height 24
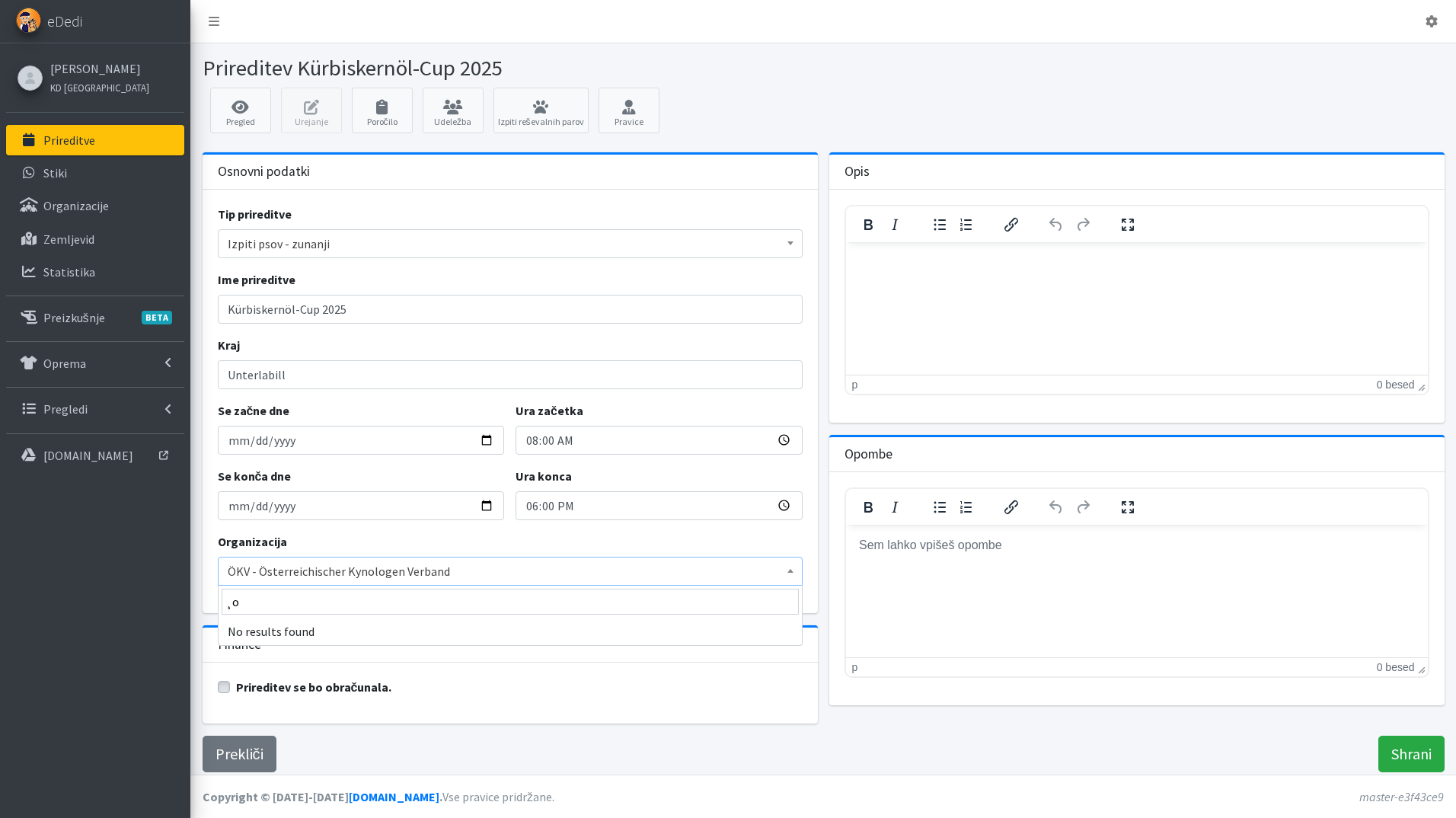
type input "¸"
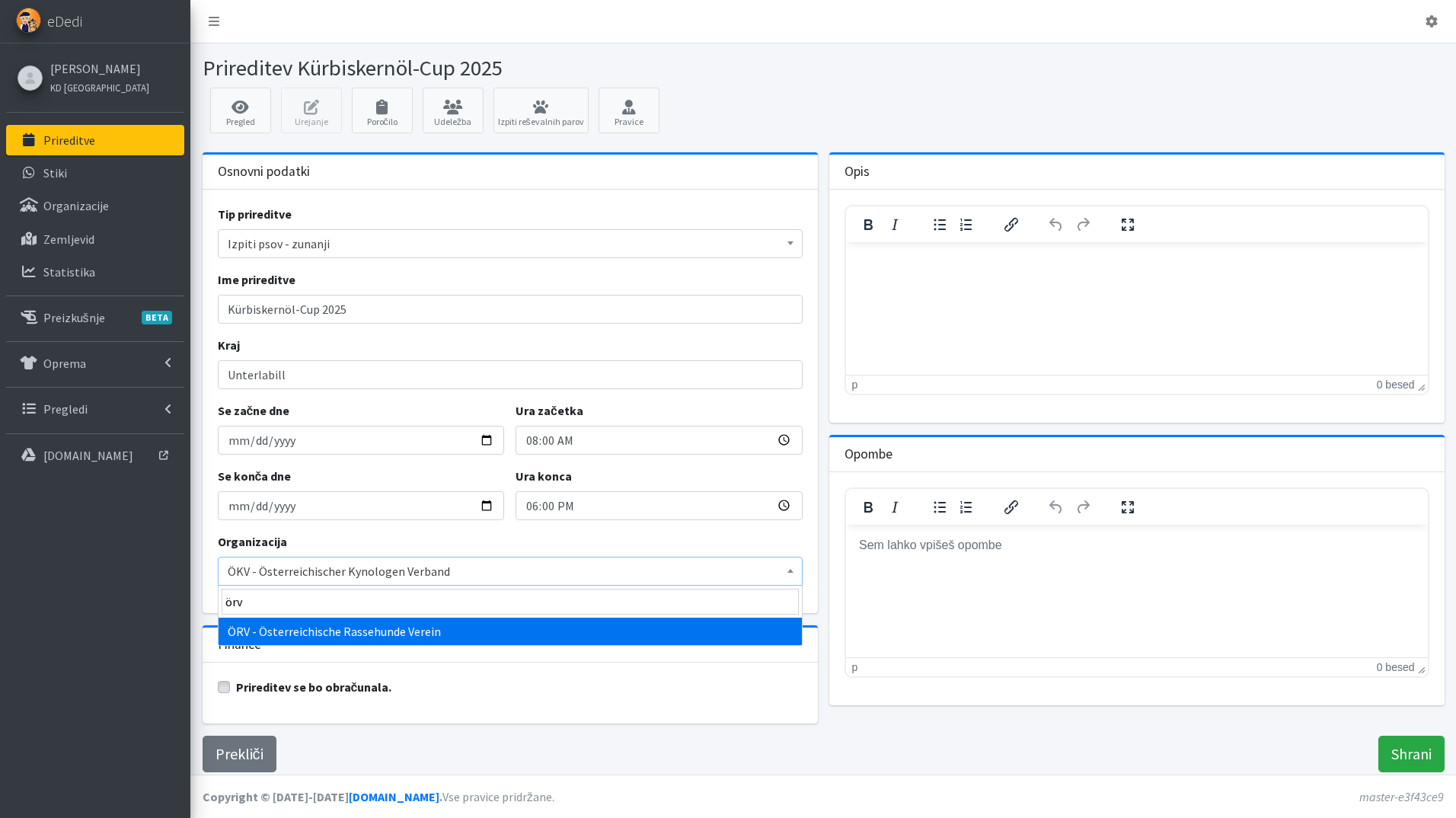
type input "örv"
select select "1114"
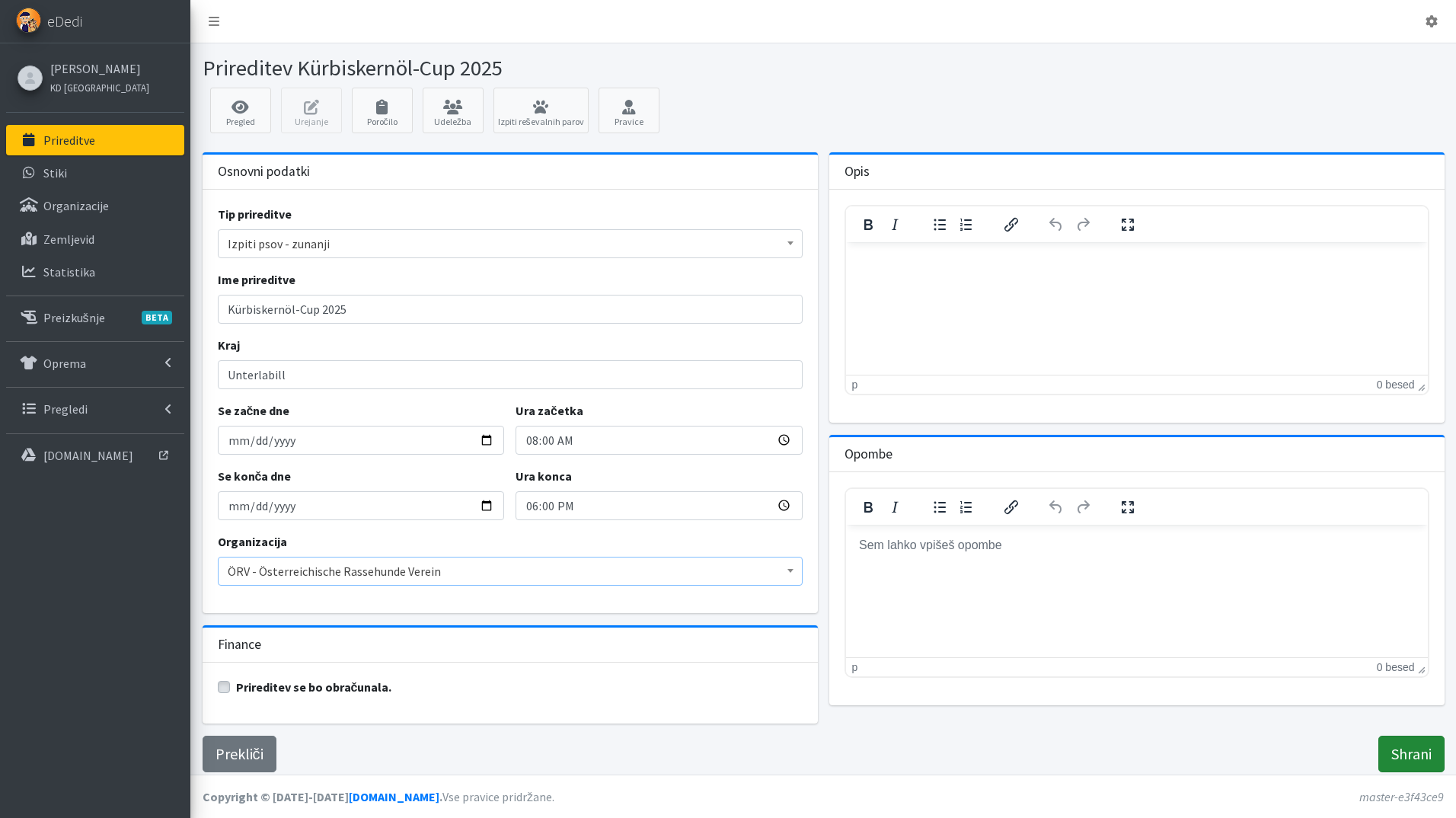
click at [1404, 753] on input "Shrani" at bounding box center [1412, 755] width 67 height 36
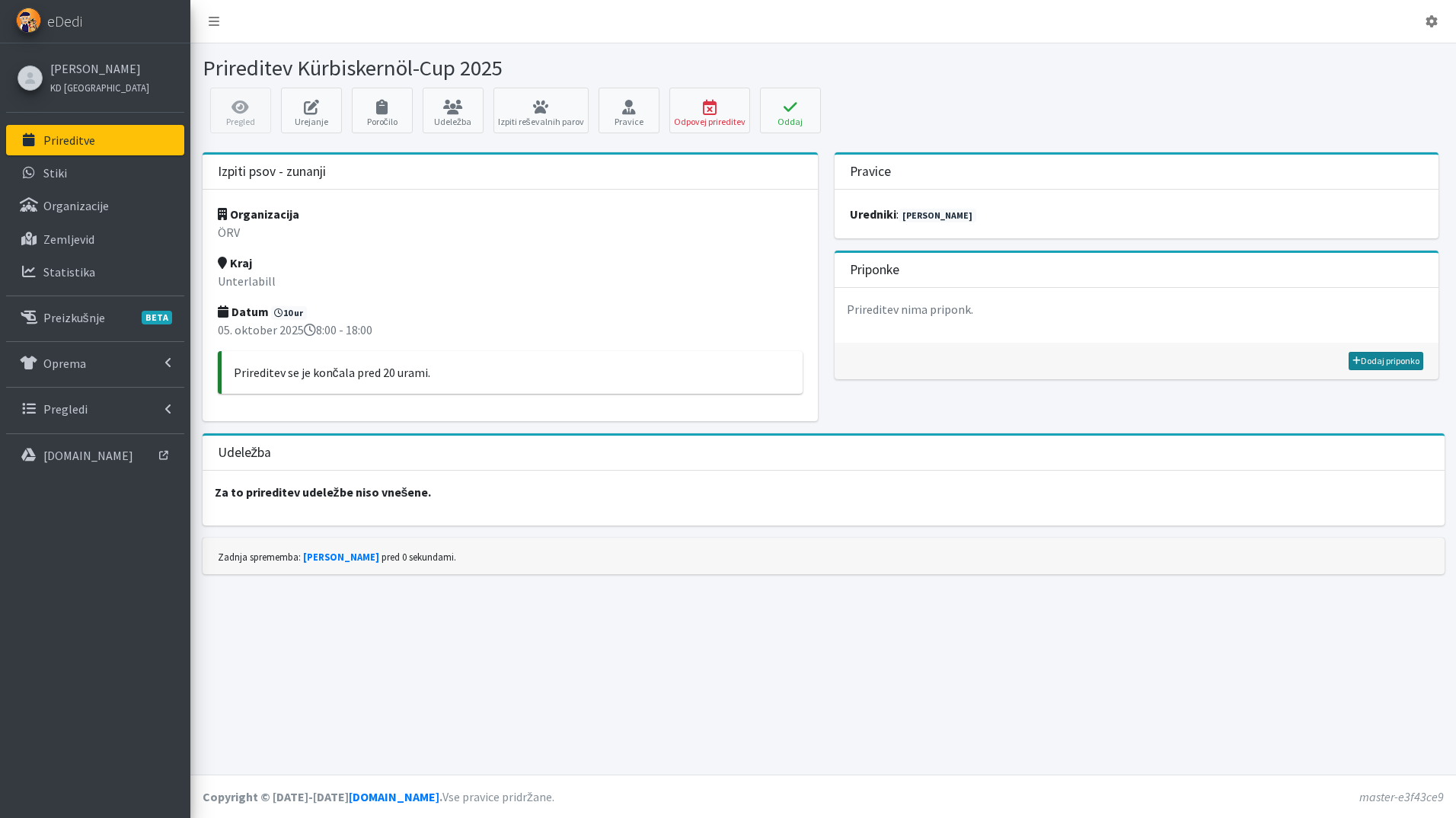
click at [1384, 364] on link "Dodaj priponko" at bounding box center [1386, 361] width 75 height 18
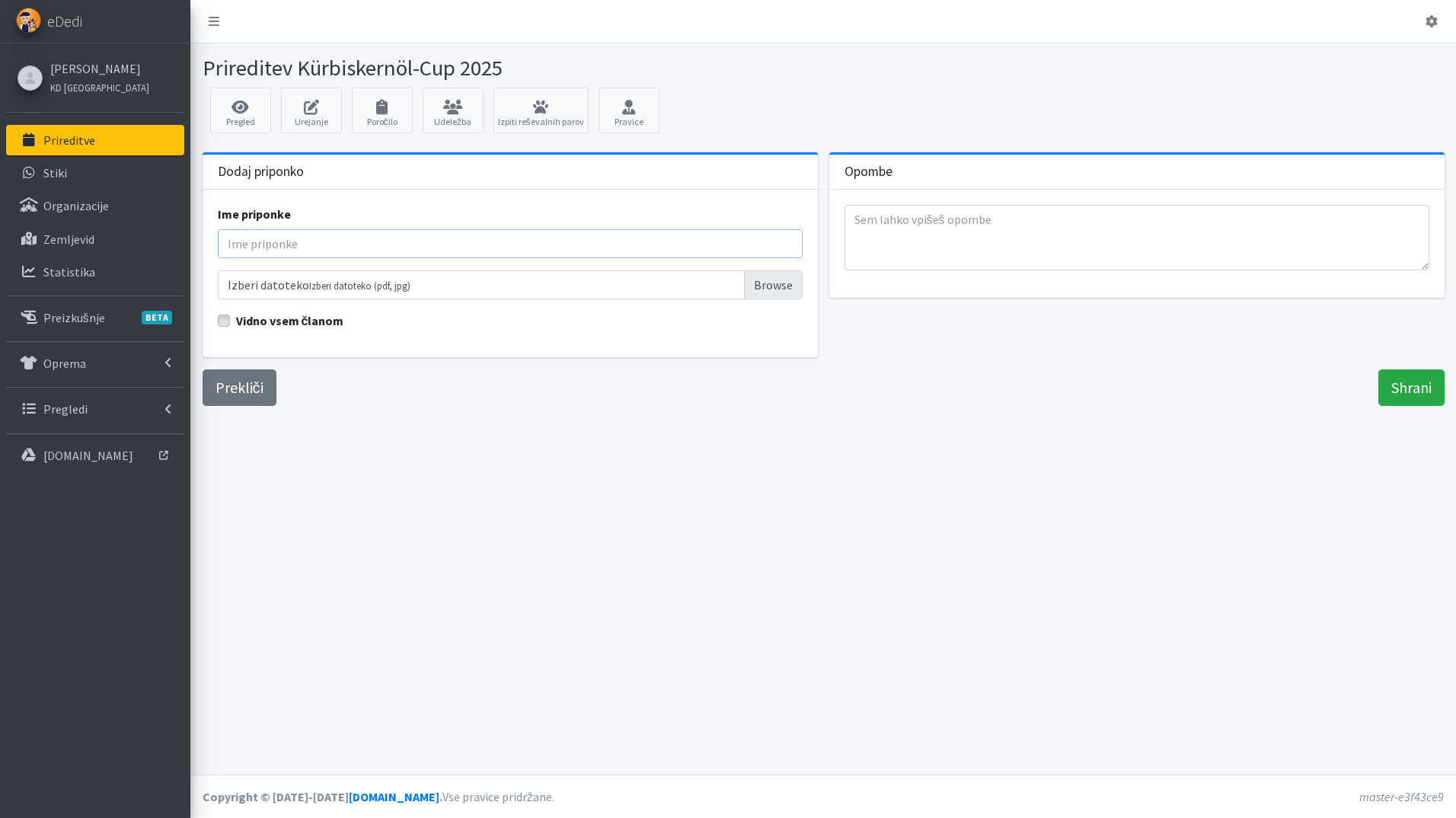
click at [355, 240] on input "Ime priponke" at bounding box center [511, 244] width 585 height 29
type input "Rezultati"
click at [515, 293] on input "Izberi datoteko Izberi datoteko (pdf, jpg)" at bounding box center [511, 285] width 585 height 29
type input "C:\fakepath\ÖRV izpiti 5.10.2025 Skulj.pdf"
click at [1409, 385] on input "Shrani" at bounding box center [1412, 388] width 67 height 36
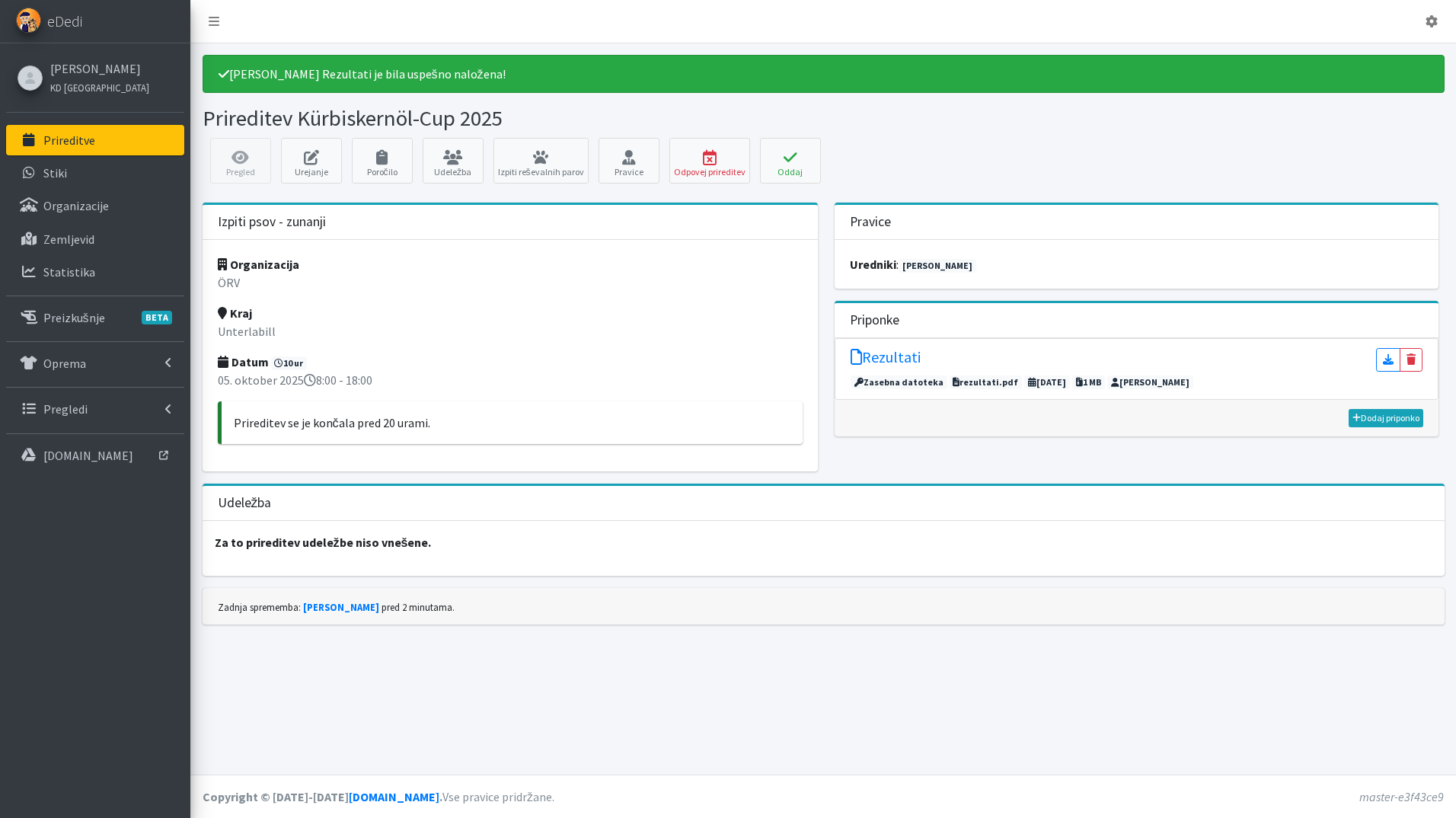
click at [62, 134] on p "Prireditve" at bounding box center [69, 140] width 52 height 15
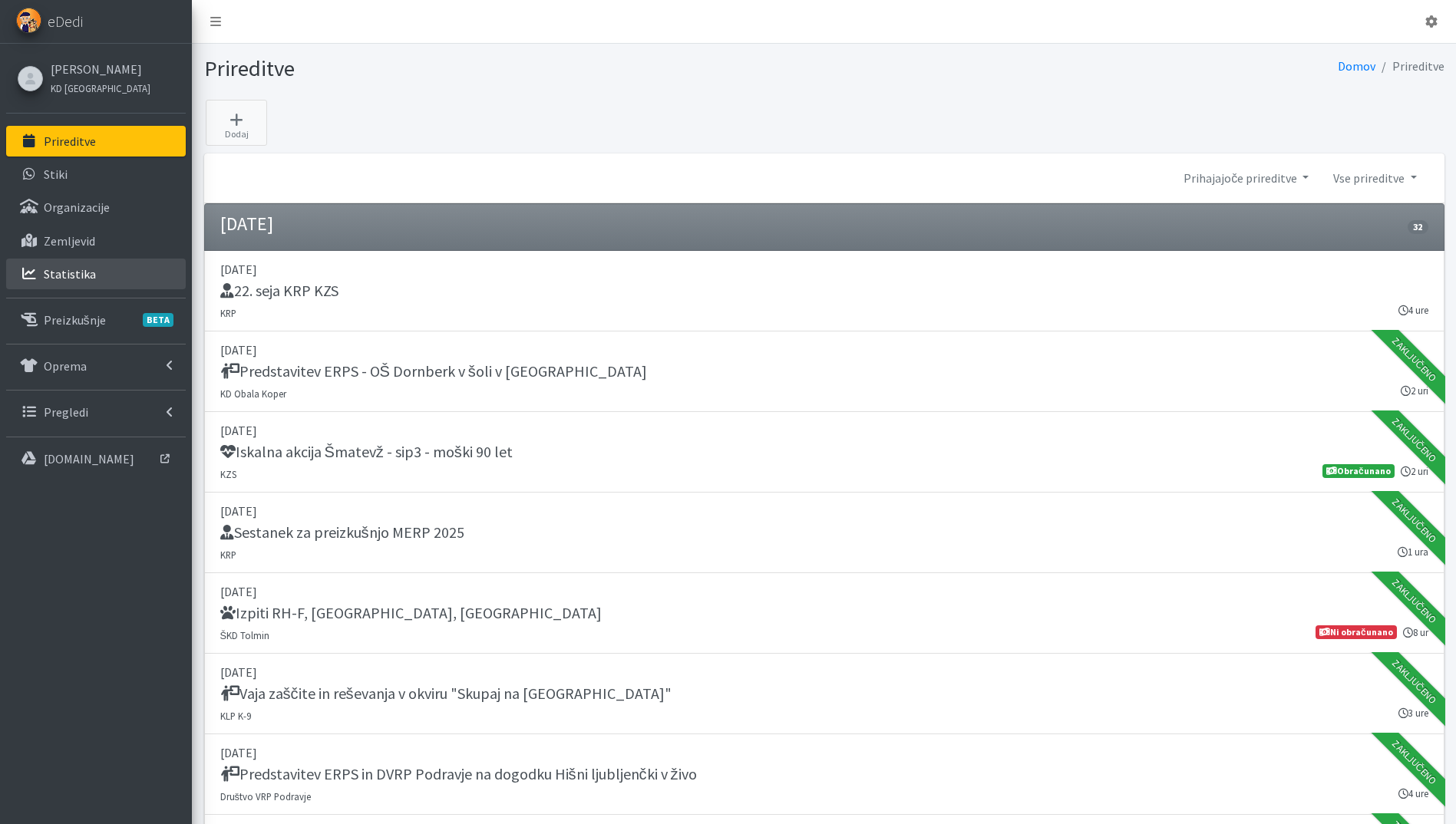
click at [79, 275] on p "Statistika" at bounding box center [70, 273] width 52 height 15
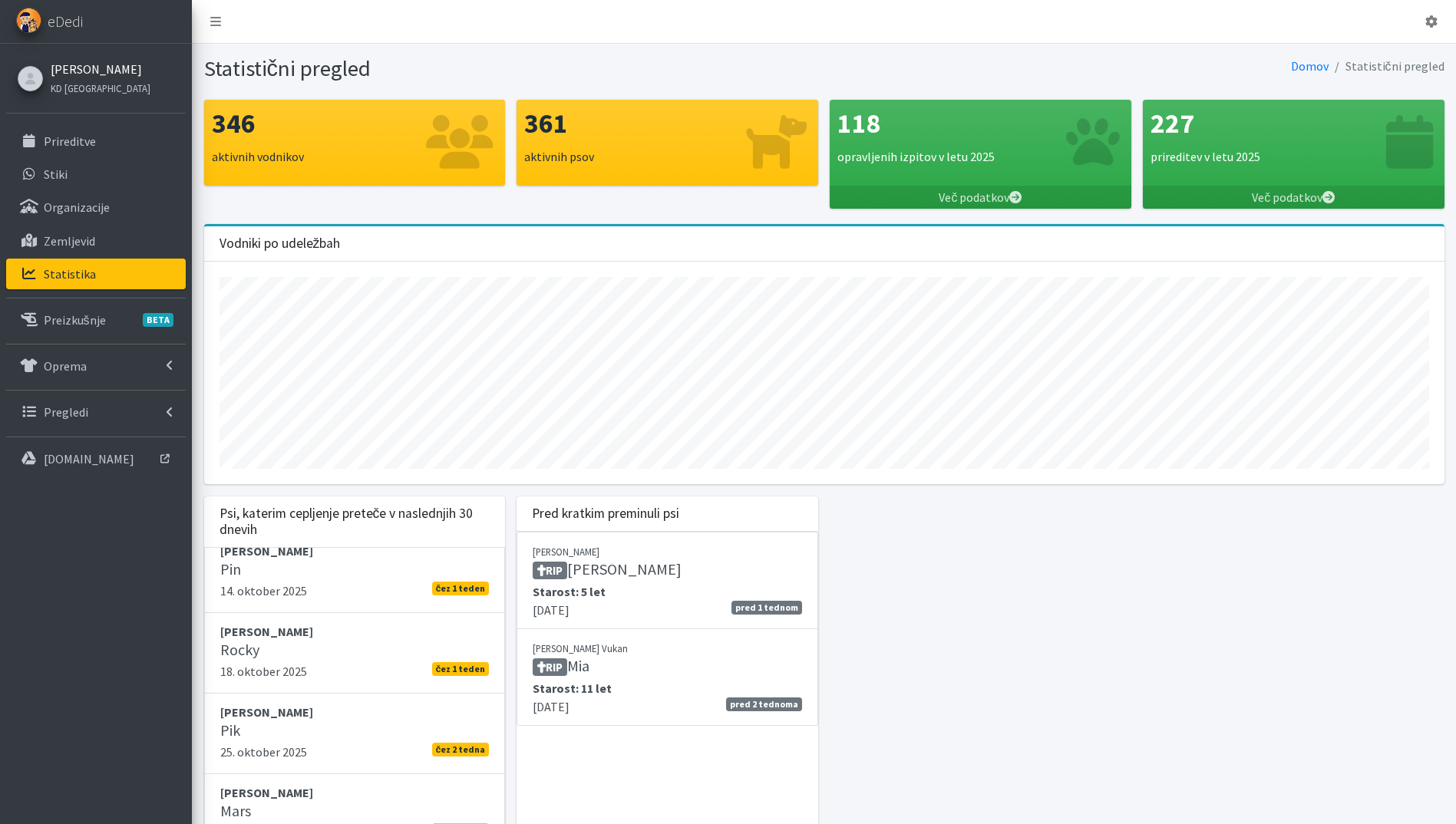
click at [92, 68] on link "[PERSON_NAME]" at bounding box center [100, 69] width 100 height 18
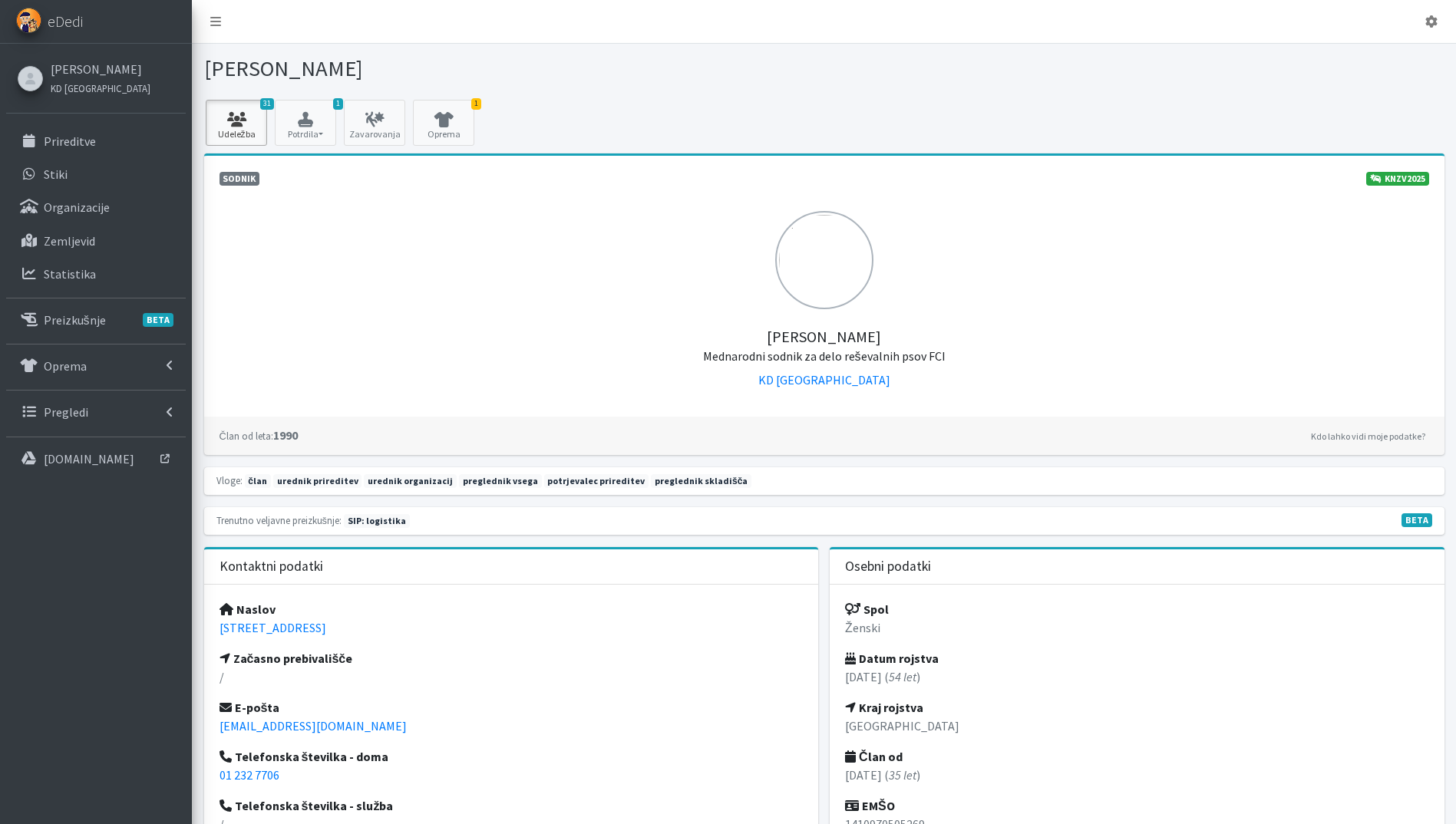
click at [245, 121] on icon at bounding box center [236, 119] width 52 height 15
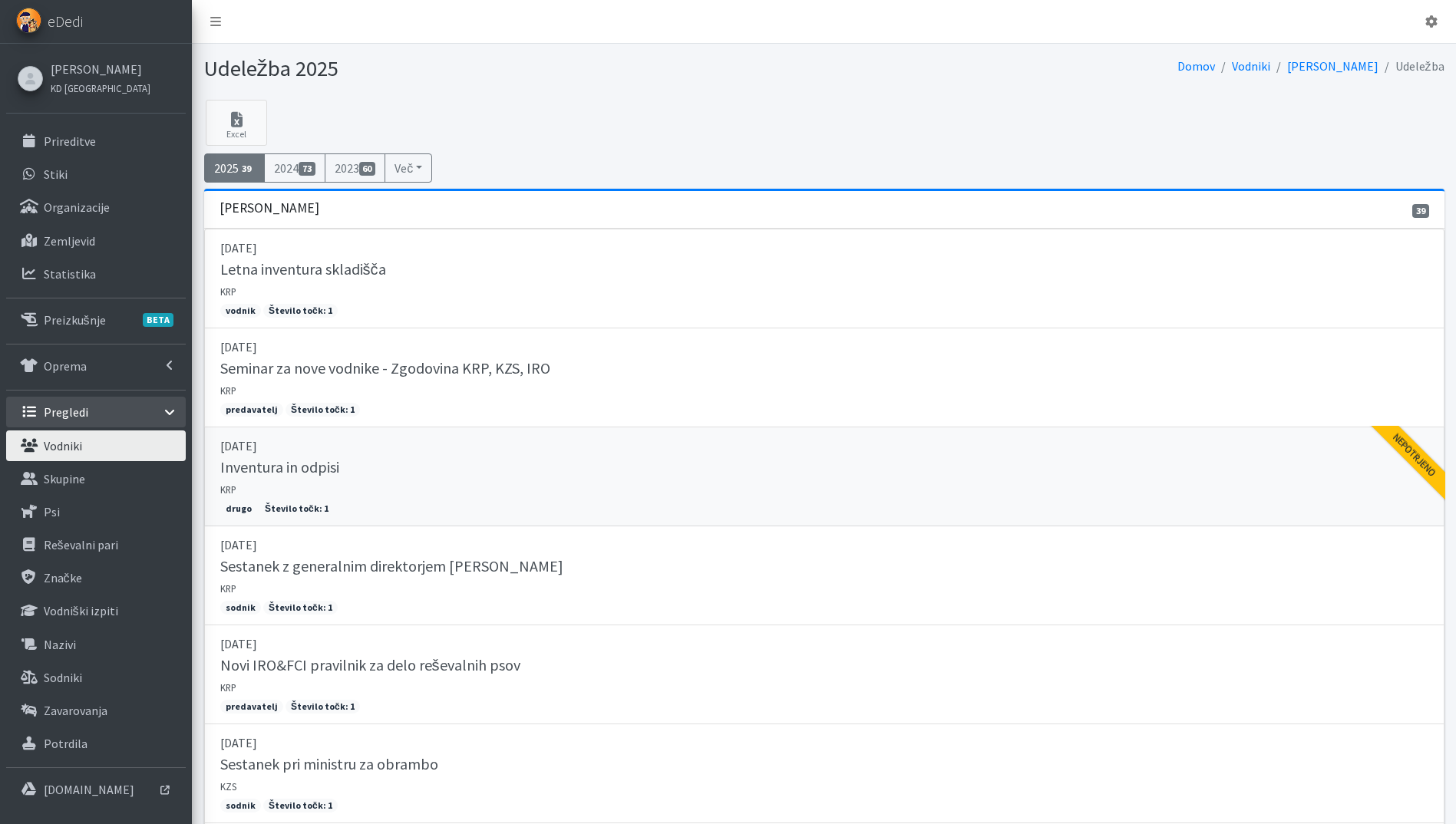
click at [521, 460] on div "Inventura in odpisi" at bounding box center [825, 468] width 1208 height 22
click at [96, 145] on link "Prireditve" at bounding box center [96, 141] width 180 height 30
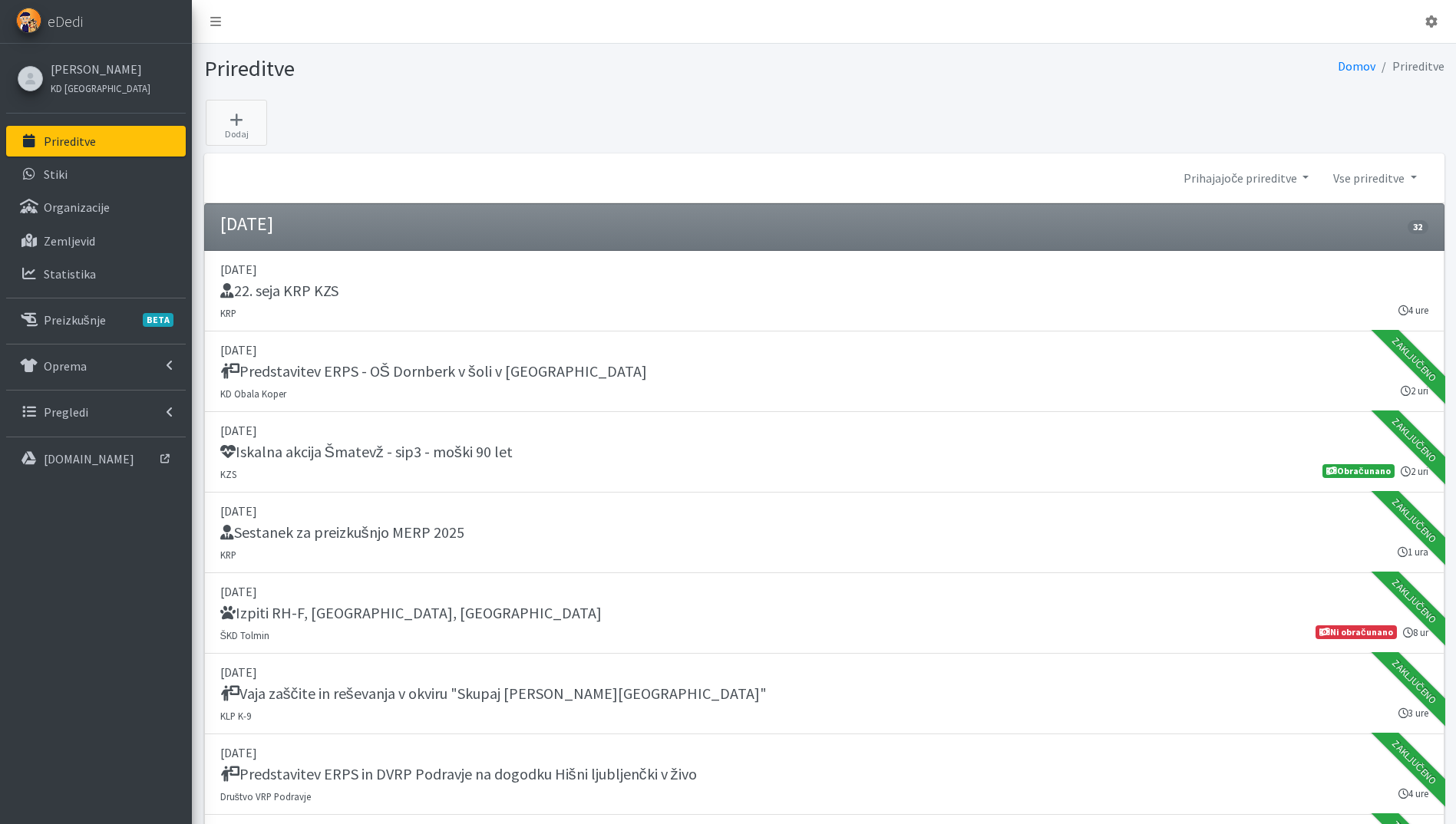
click at [82, 133] on p "Prireditve" at bounding box center [70, 141] width 52 height 15
click at [85, 70] on link "[PERSON_NAME]" at bounding box center [100, 69] width 100 height 18
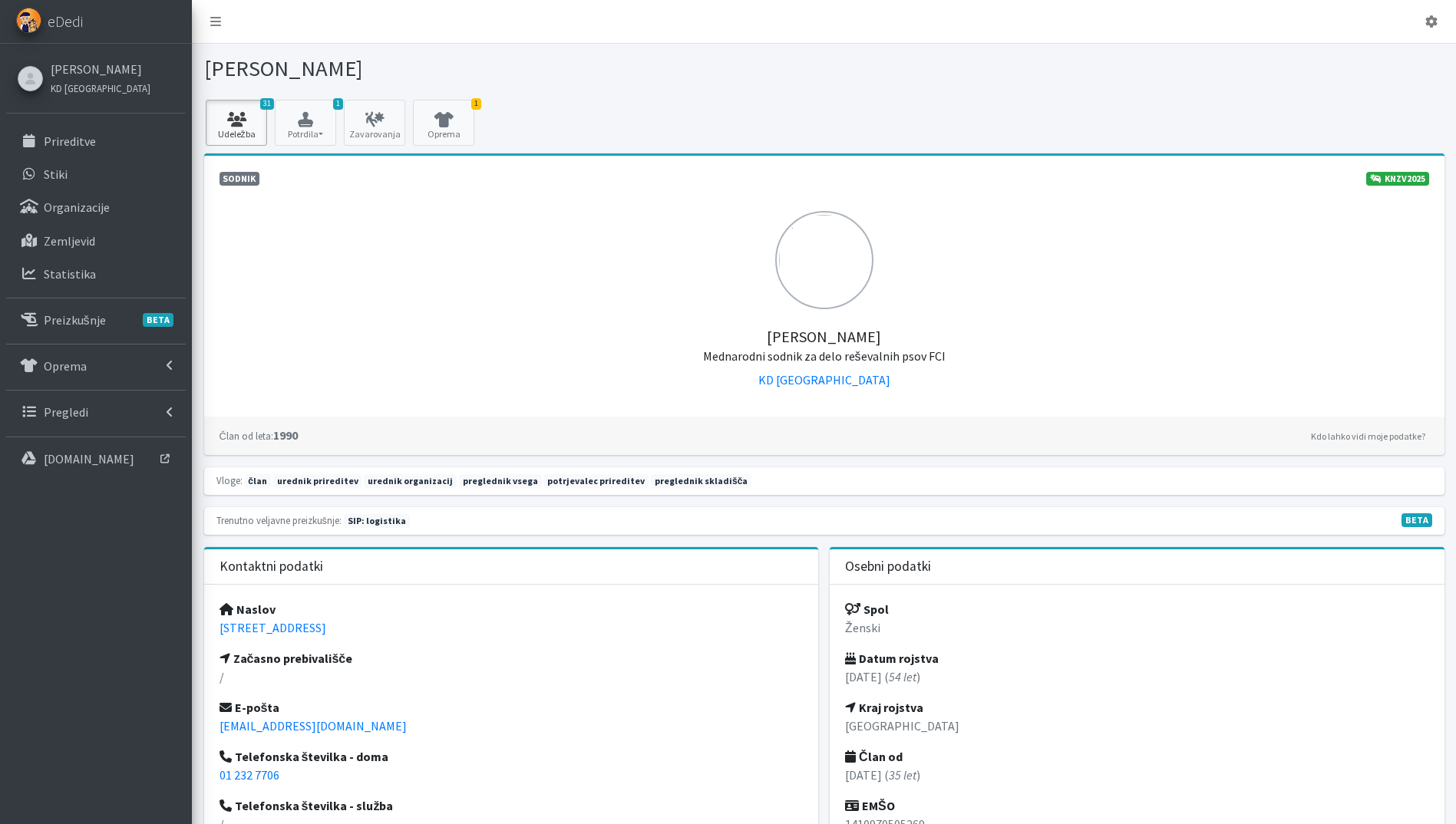
click at [235, 105] on link "31 Udeležba" at bounding box center [236, 123] width 62 height 46
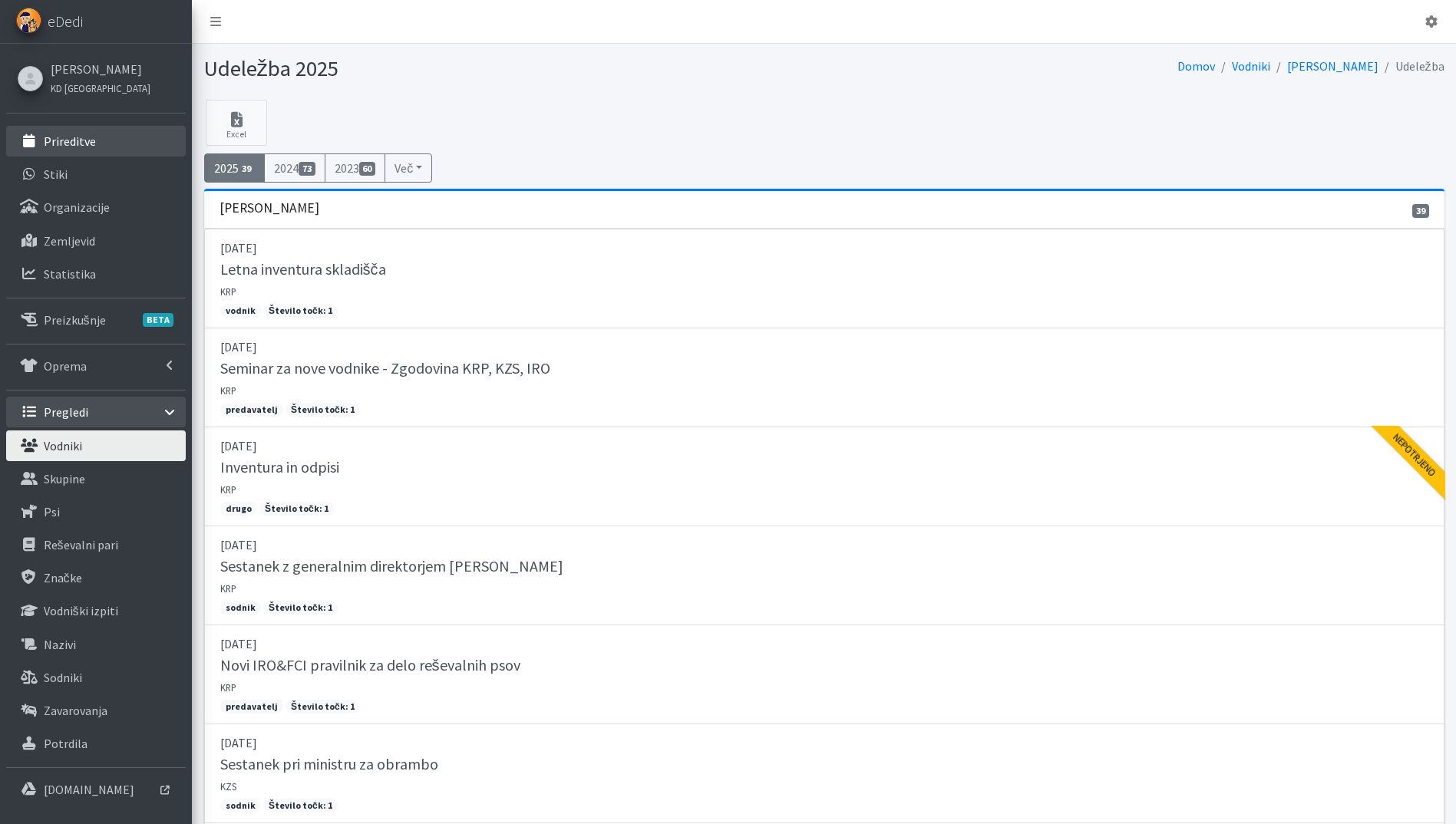
click at [58, 144] on p "Prireditve" at bounding box center [70, 141] width 52 height 15
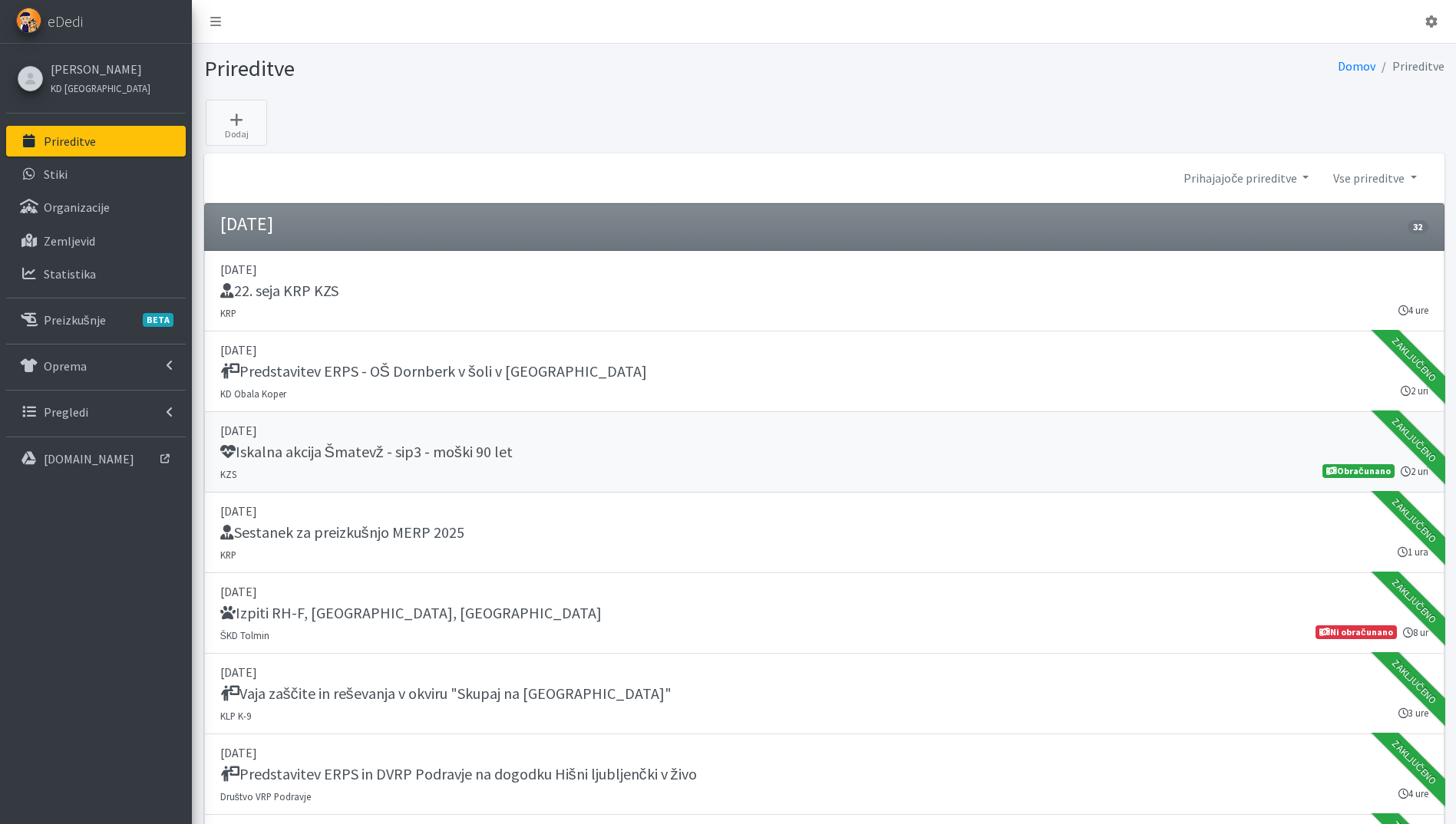
click at [549, 456] on div "Iskalna akcija Šmatevž - sip3 - moški 90 let" at bounding box center [825, 453] width 1208 height 22
click at [100, 370] on link "Oprema" at bounding box center [96, 366] width 180 height 30
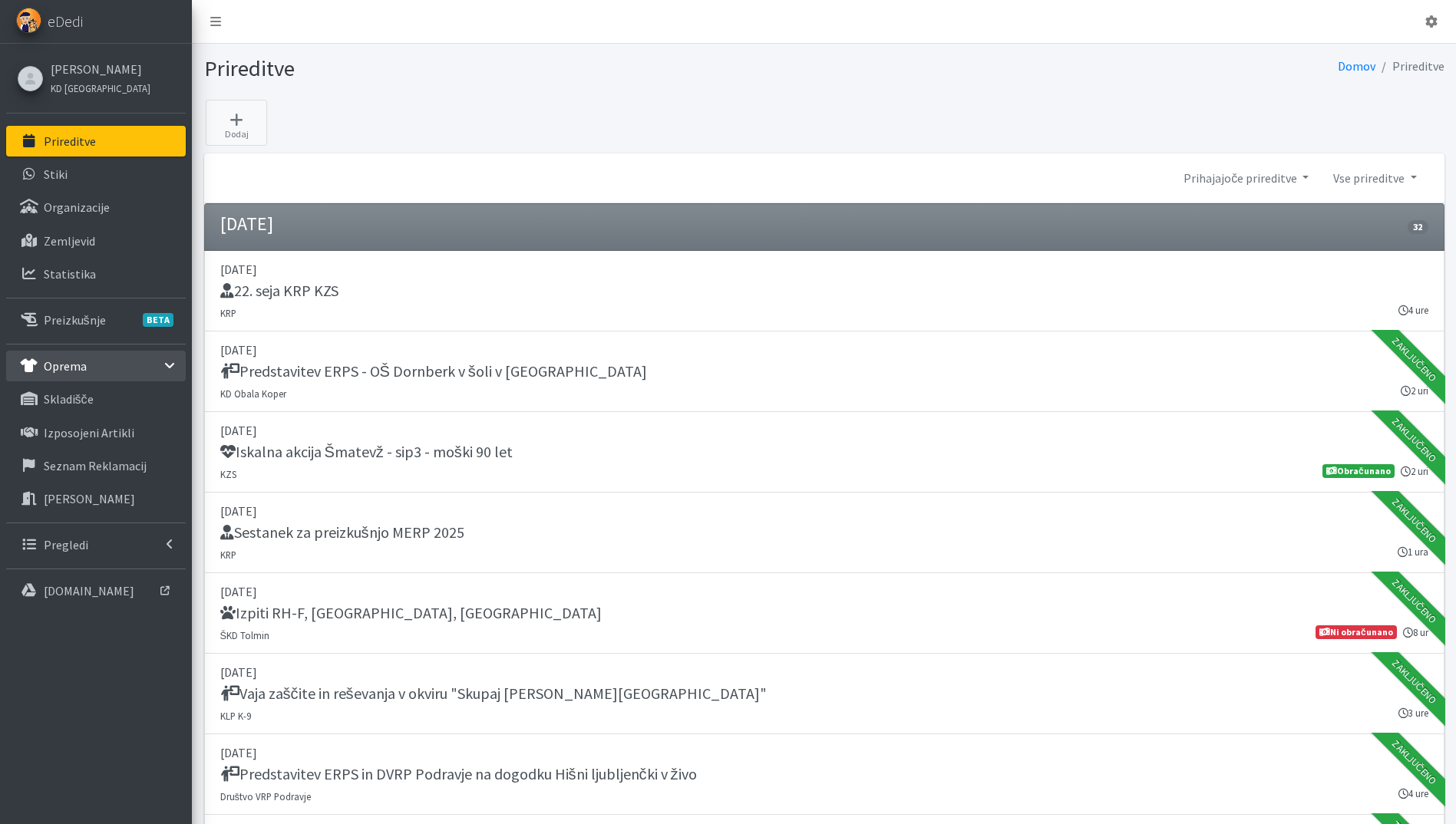
click at [94, 362] on link "Oprema" at bounding box center [96, 366] width 180 height 30
